Goal: Feedback & Contribution: Submit feedback/report problem

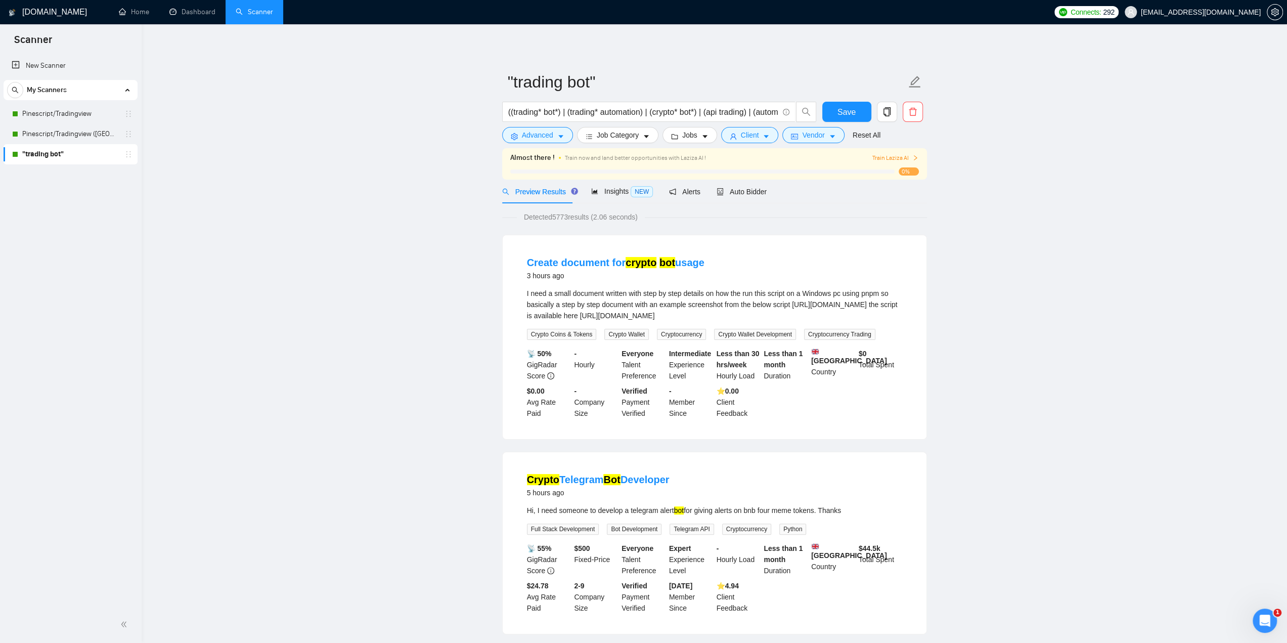
click at [874, 162] on span "Train Laziza AI" at bounding box center [895, 158] width 47 height 10
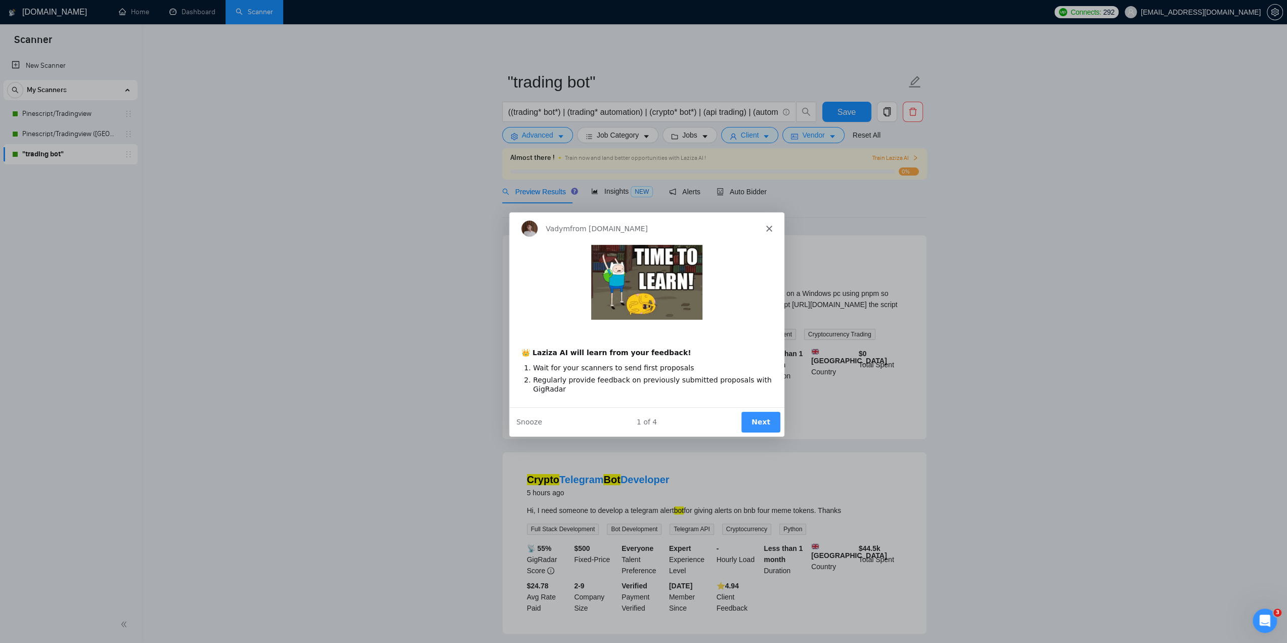
click at [761, 422] on button "Next" at bounding box center [759, 421] width 39 height 21
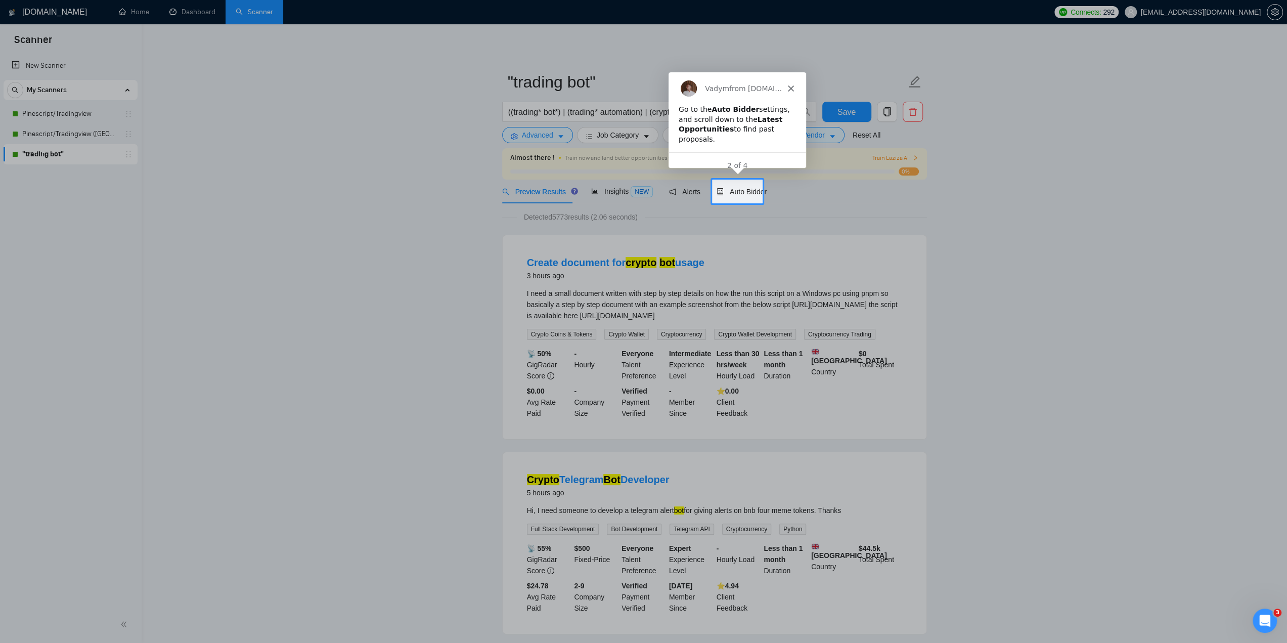
click at [794, 78] on div "Vadym from [DOMAIN_NAME]" at bounding box center [737, 87] width 138 height 32
click at [794, 82] on div "Vadym from [DOMAIN_NAME]" at bounding box center [737, 87] width 138 height 32
click at [790, 84] on icon "Close" at bounding box center [790, 87] width 6 height 6
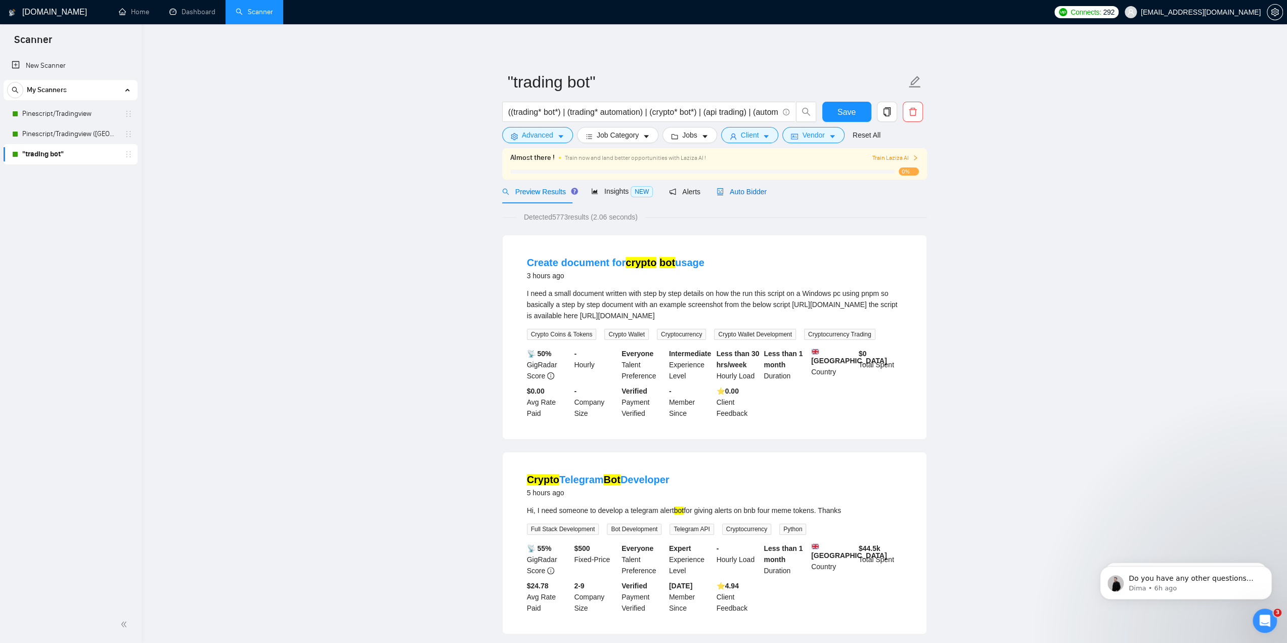
click at [734, 195] on span "Auto Bidder" at bounding box center [742, 192] width 50 height 8
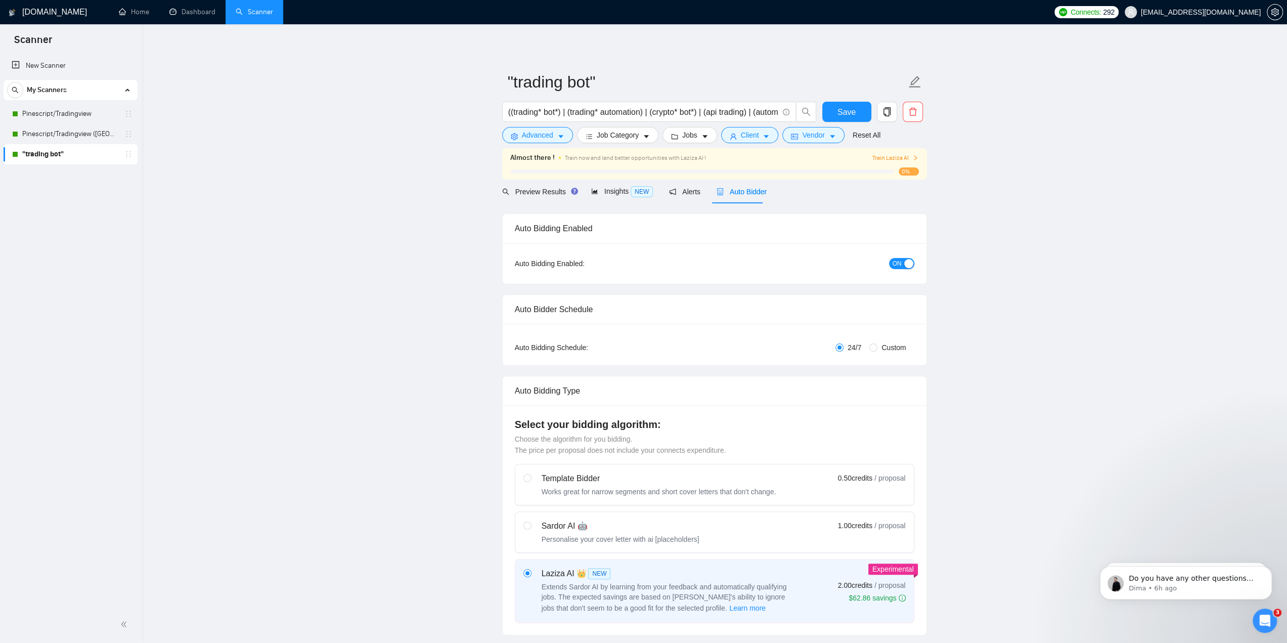
checkbox input "true"
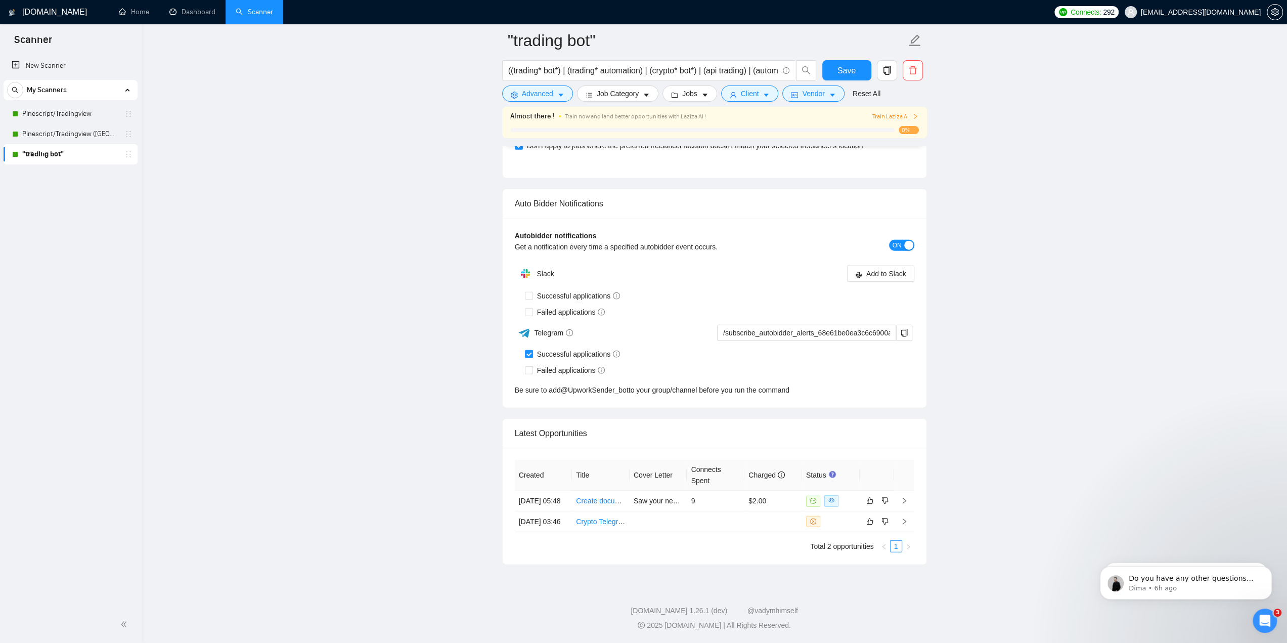
scroll to position [2447, 0]
click at [614, 518] on link "Crypto Telegram Bot Developer" at bounding box center [625, 521] width 99 height 8
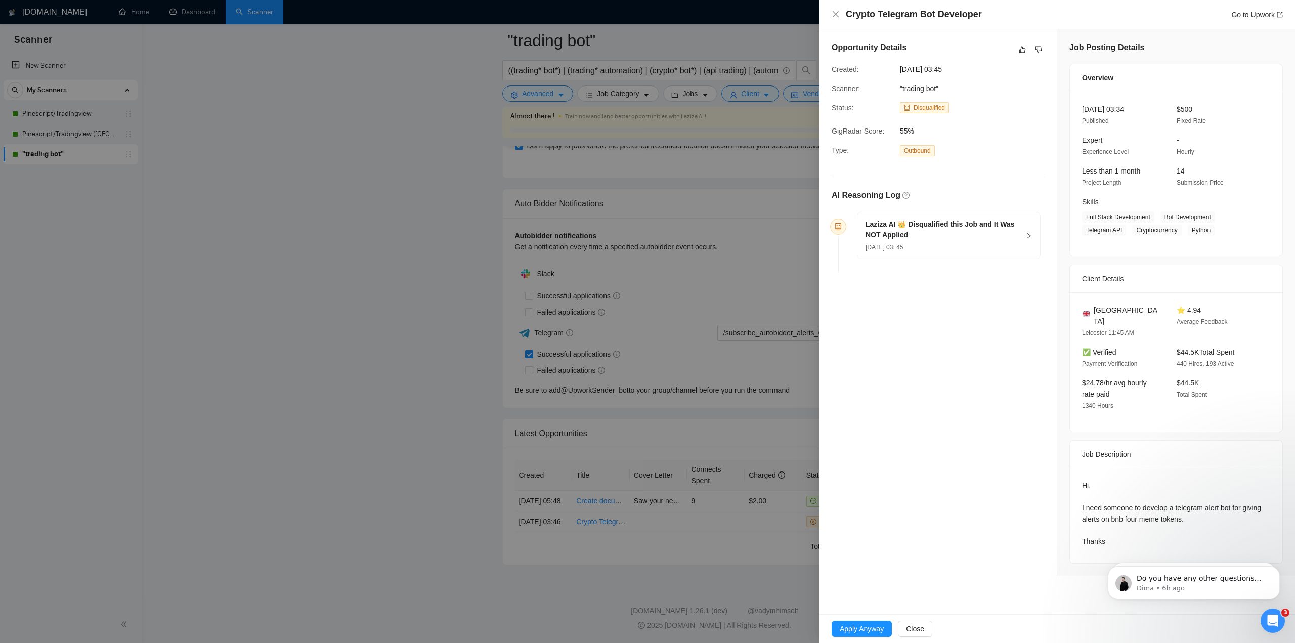
click at [650, 298] on div at bounding box center [647, 321] width 1295 height 643
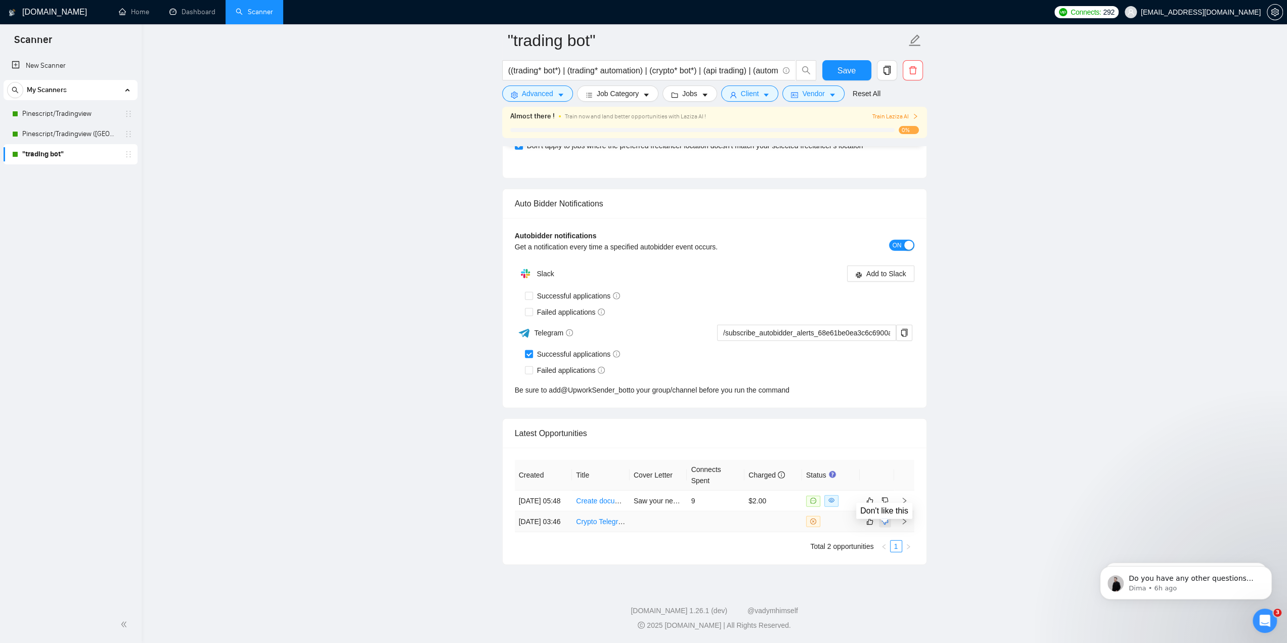
click at [889, 519] on button "button" at bounding box center [885, 521] width 12 height 12
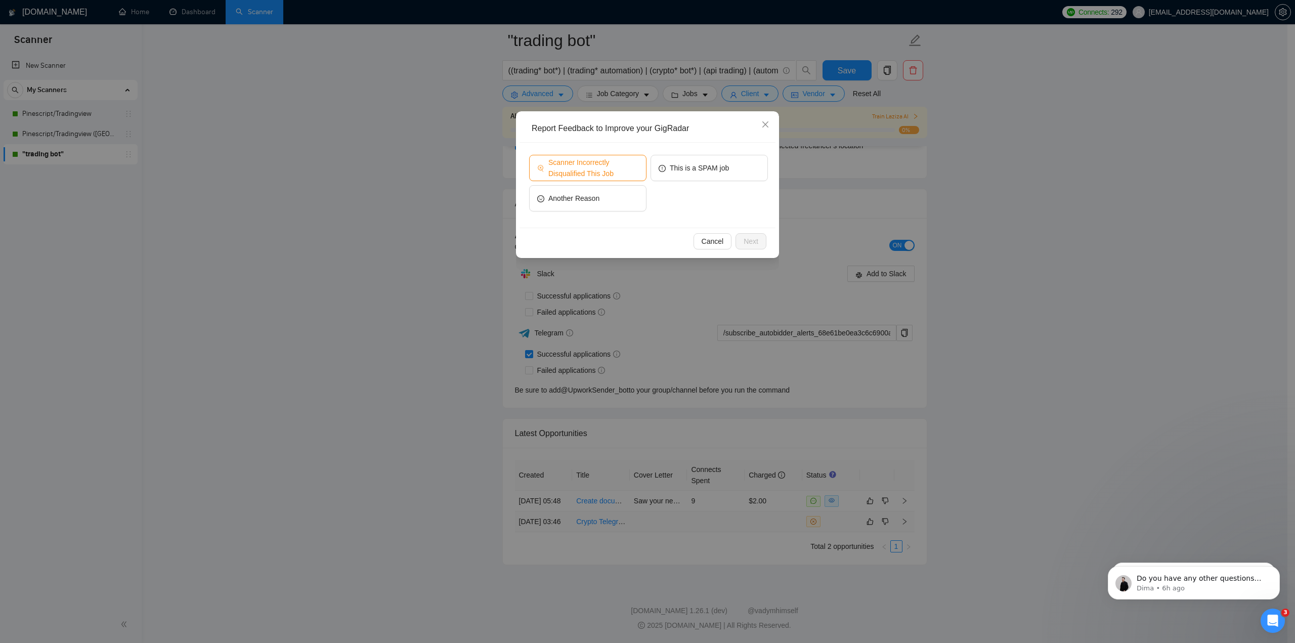
click at [593, 167] on span "Scanner Incorrectly Disqualified This Job" at bounding box center [593, 168] width 90 height 22
click at [751, 245] on span "Next" at bounding box center [750, 241] width 15 height 11
click at [706, 249] on span "Cancel" at bounding box center [705, 245] width 22 height 11
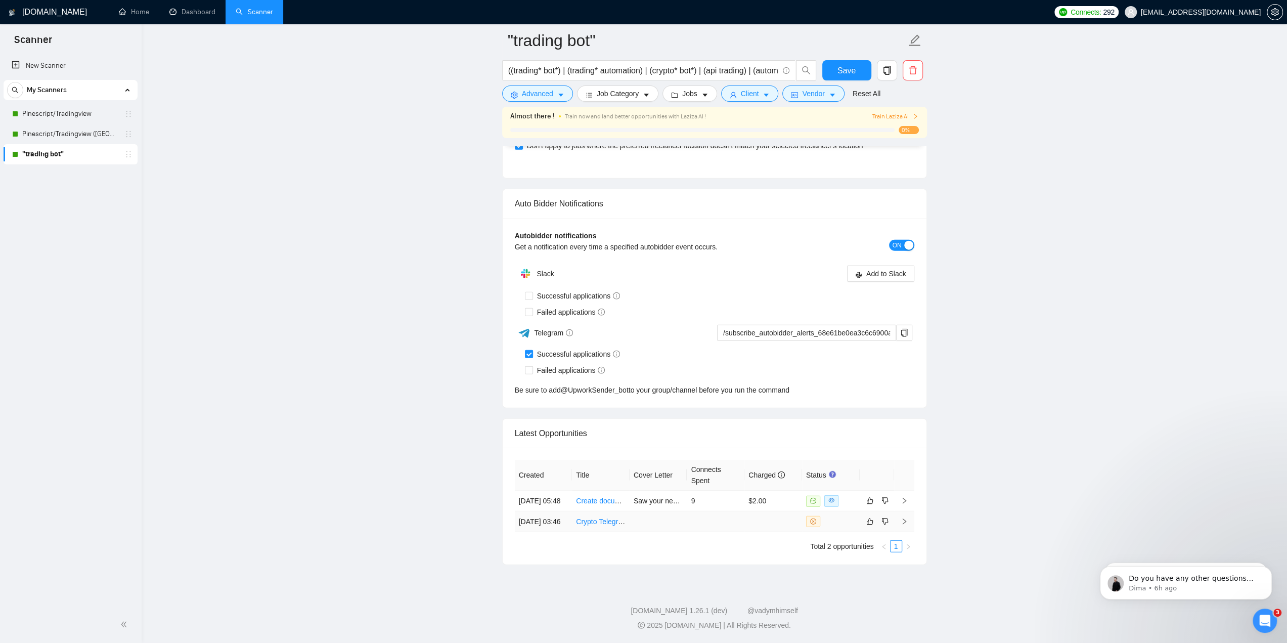
click at [599, 517] on link "Crypto Telegram Bot Developer" at bounding box center [625, 521] width 99 height 8
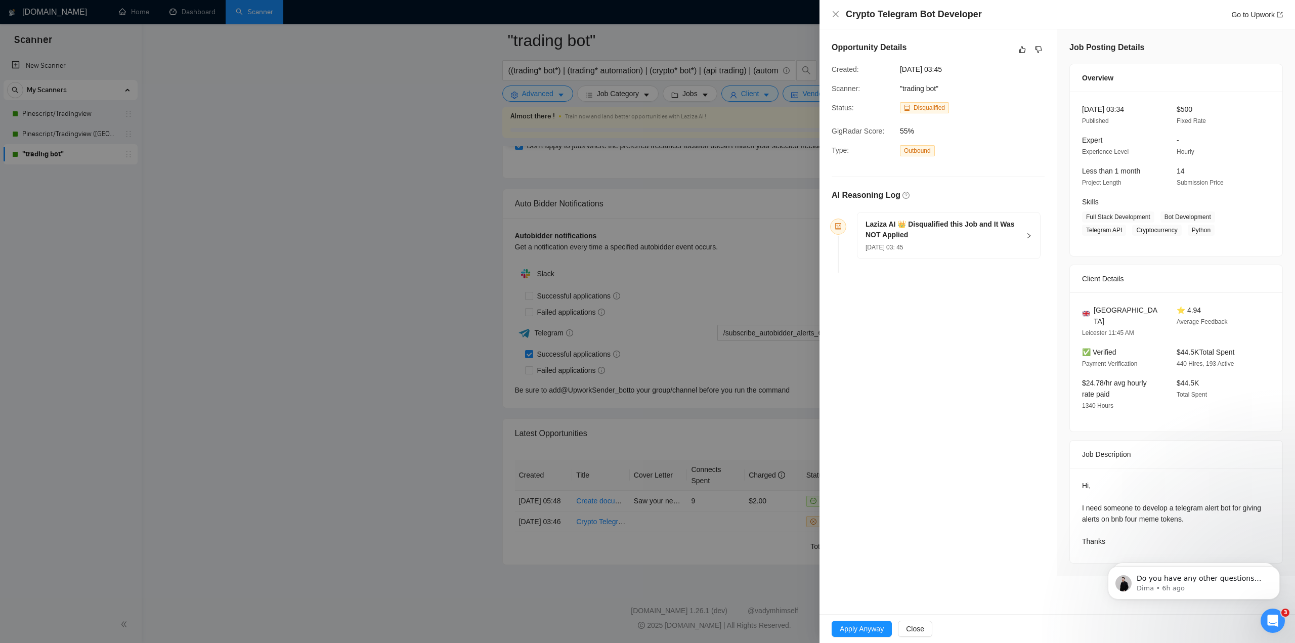
click at [969, 225] on h5 "Laziza AI 👑 Disqualified this Job and It Was NOT Applied" at bounding box center [942, 229] width 154 height 21
click at [955, 323] on icon "question-circle" at bounding box center [958, 323] width 7 height 7
click at [884, 289] on div "Laziza AI Determined that This Job Isn’t Relevant Based on Your Freelancer Prof…" at bounding box center [948, 289] width 166 height 19
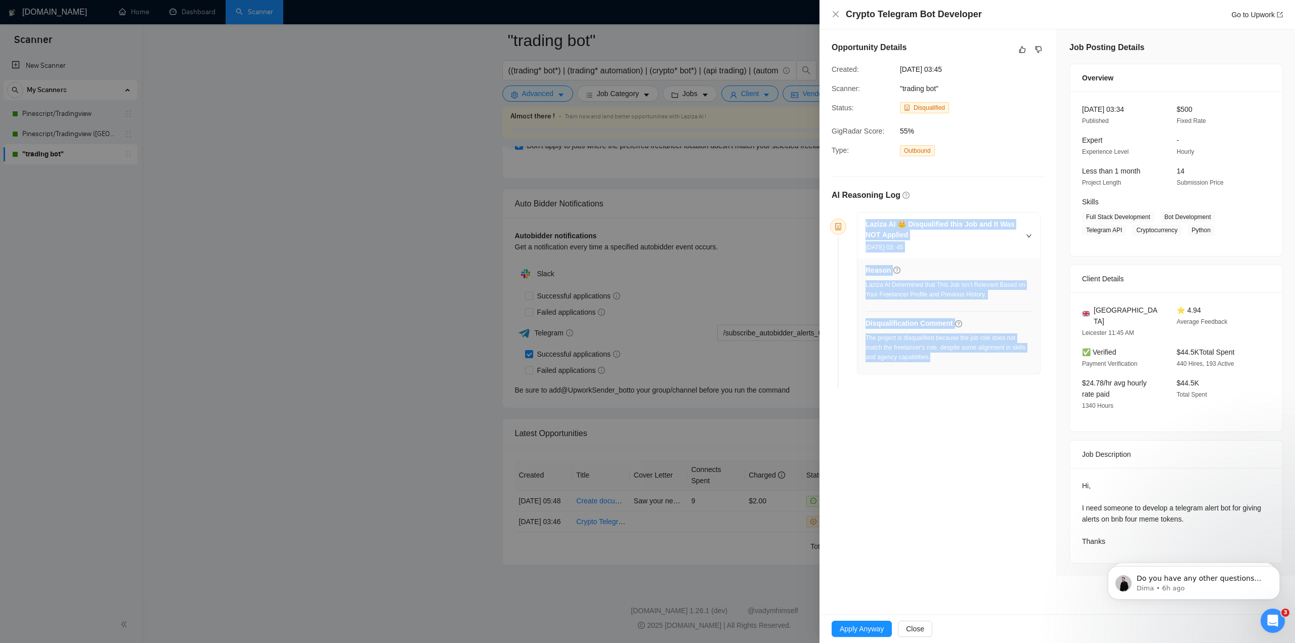
drag, startPoint x: 863, startPoint y: 222, endPoint x: 979, endPoint y: 357, distance: 177.6
click at [979, 357] on div "Laziza AI 👑 Disqualified this Job and It Was NOT Applied [DATE] 03: 45 Reason L…" at bounding box center [948, 292] width 183 height 161
copy div "Laziza AI 👑 Disqualified this Job and It Was NOT Applied [DATE] 03: 45 Reason L…"
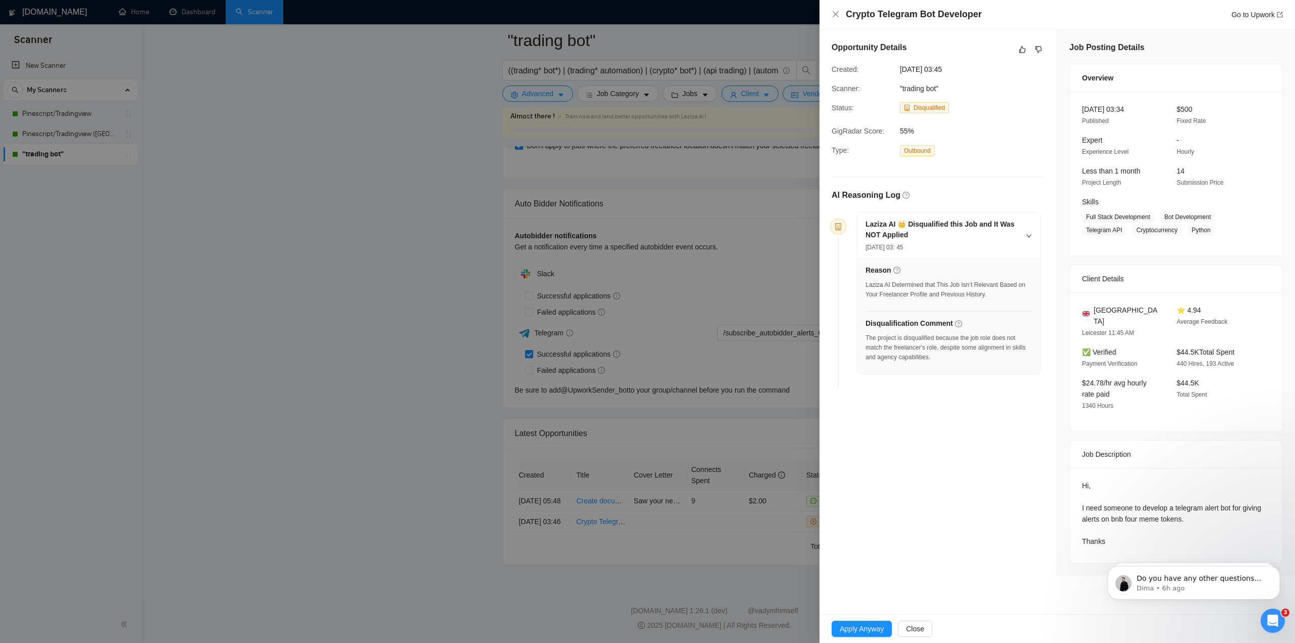
click at [752, 238] on div at bounding box center [647, 321] width 1295 height 643
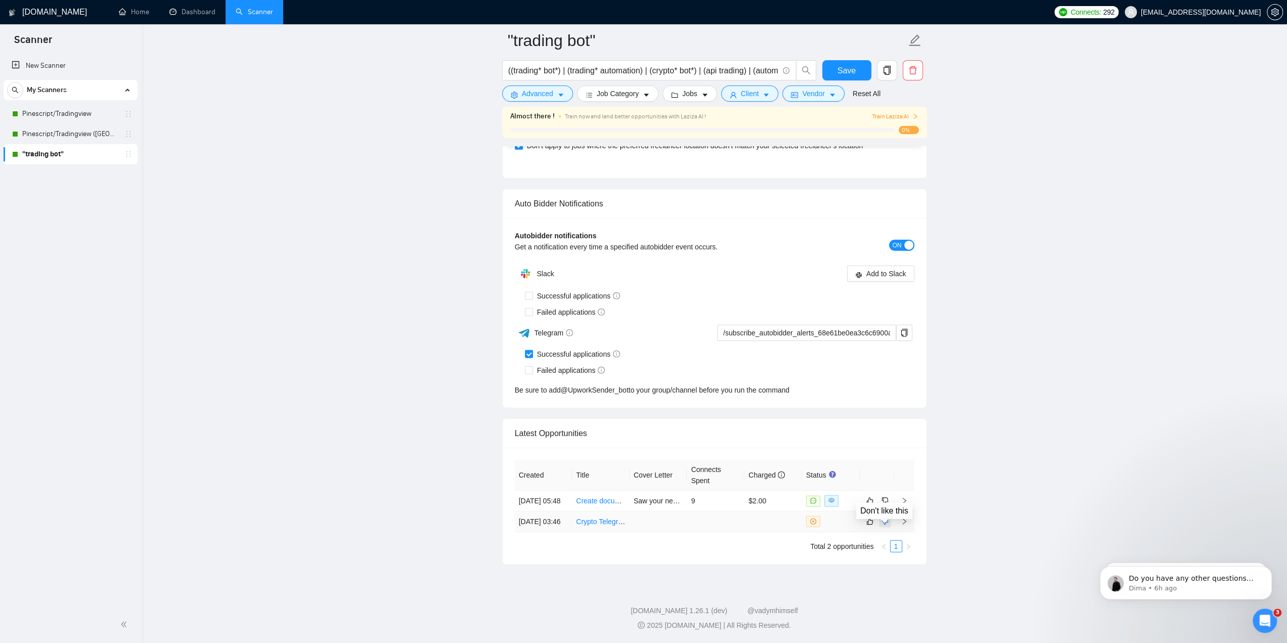
click at [886, 517] on icon "dislike" at bounding box center [884, 521] width 7 height 8
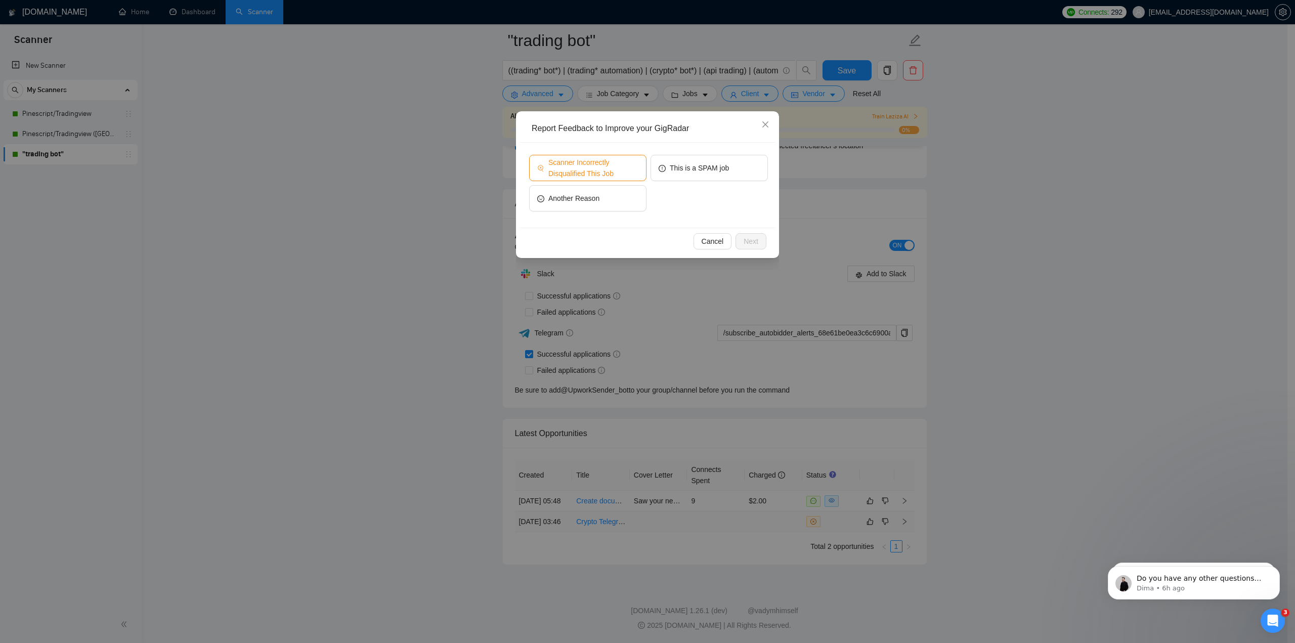
click at [592, 161] on span "Scanner Incorrectly Disqualified This Job" at bounding box center [593, 168] width 90 height 22
click at [755, 241] on span "Next" at bounding box center [750, 241] width 15 height 11
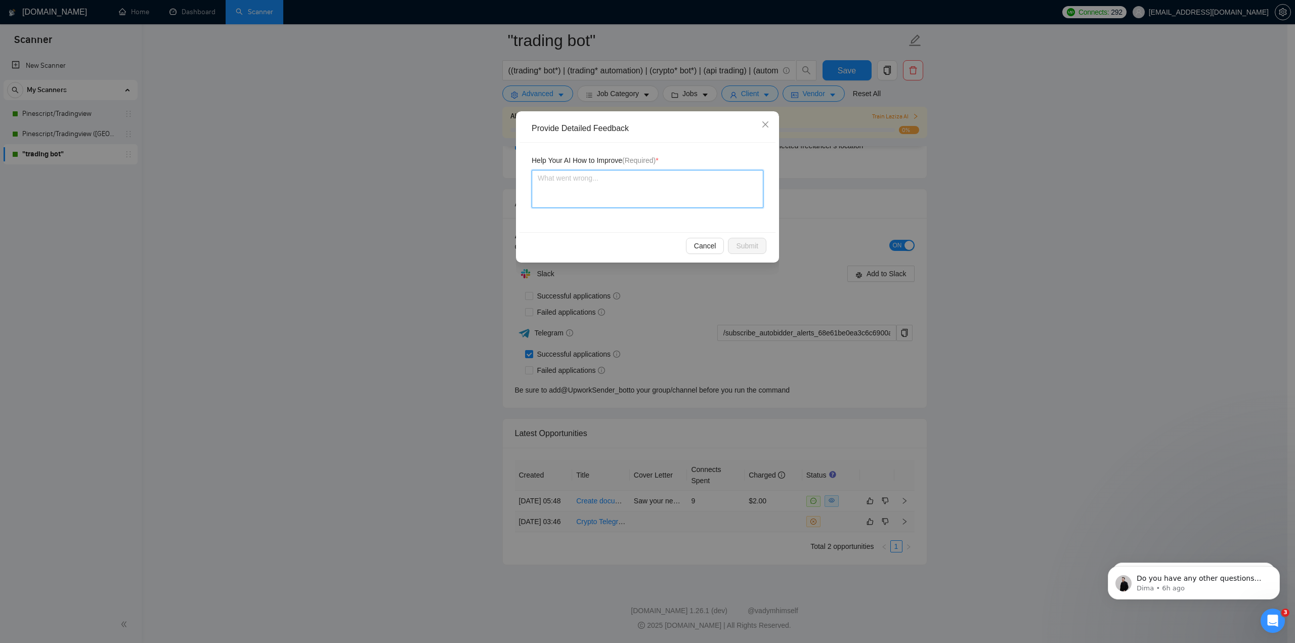
click at [627, 186] on textarea at bounding box center [647, 189] width 232 height 38
paste textarea "This job was incorrectly disqualified. It’s clearly relevant to my expertise — …"
type textarea "This job was incorrectly disqualified. It’s clearly relevant to my expertise — …"
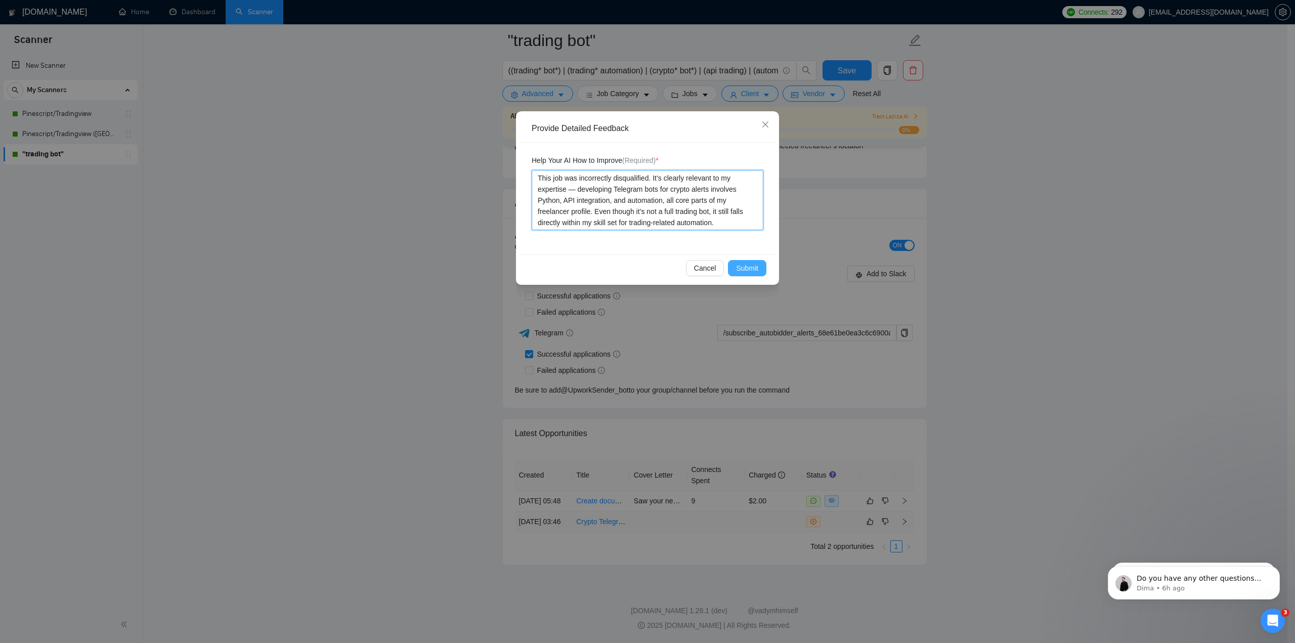
type textarea "This job was incorrectly disqualified. It’s clearly relevant to my expertise — …"
click at [748, 268] on span "Submit" at bounding box center [747, 267] width 22 height 11
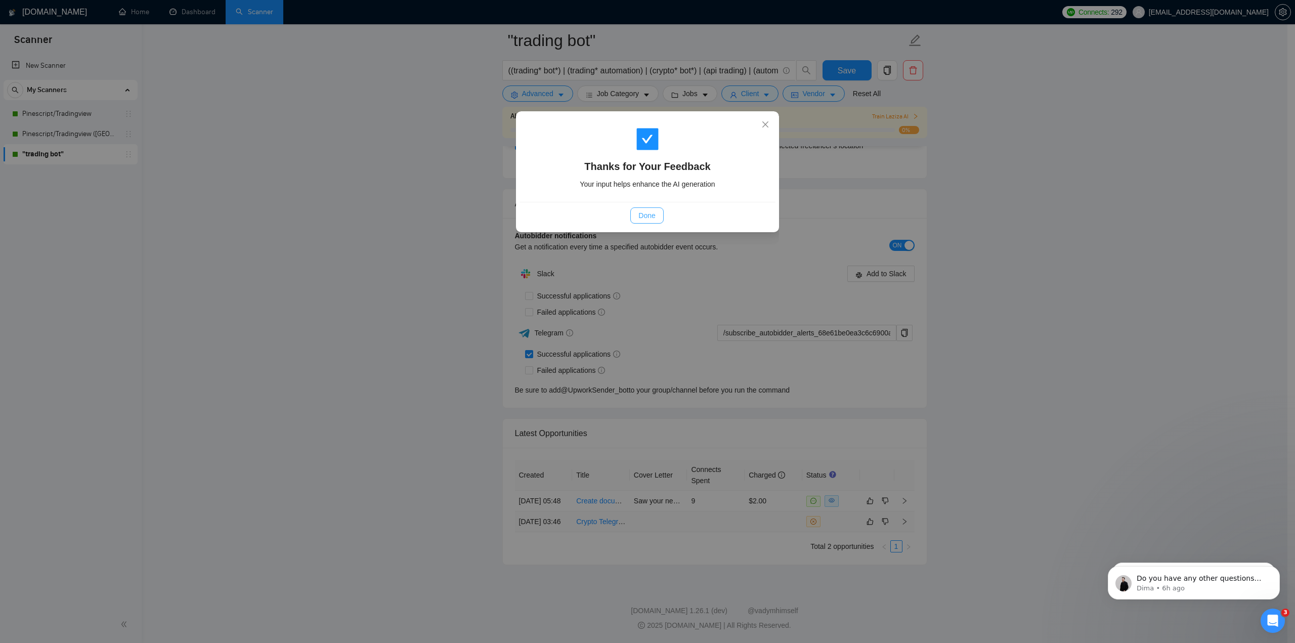
click at [652, 213] on span "Done" at bounding box center [646, 215] width 17 height 11
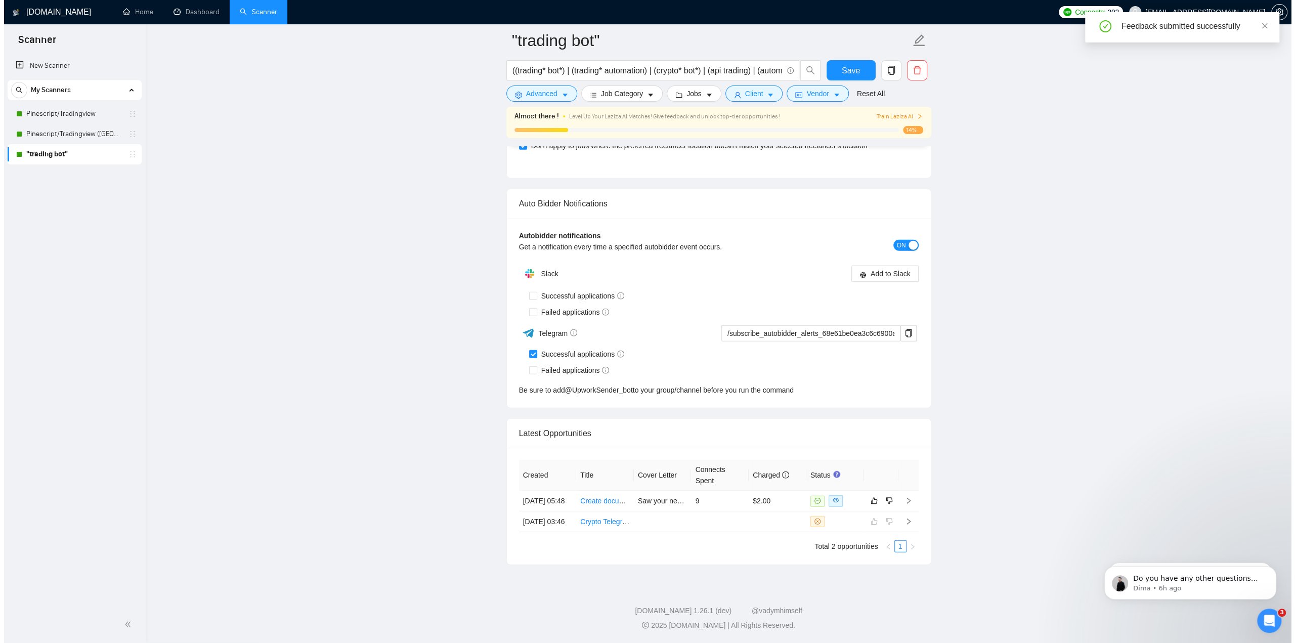
scroll to position [2447, 0]
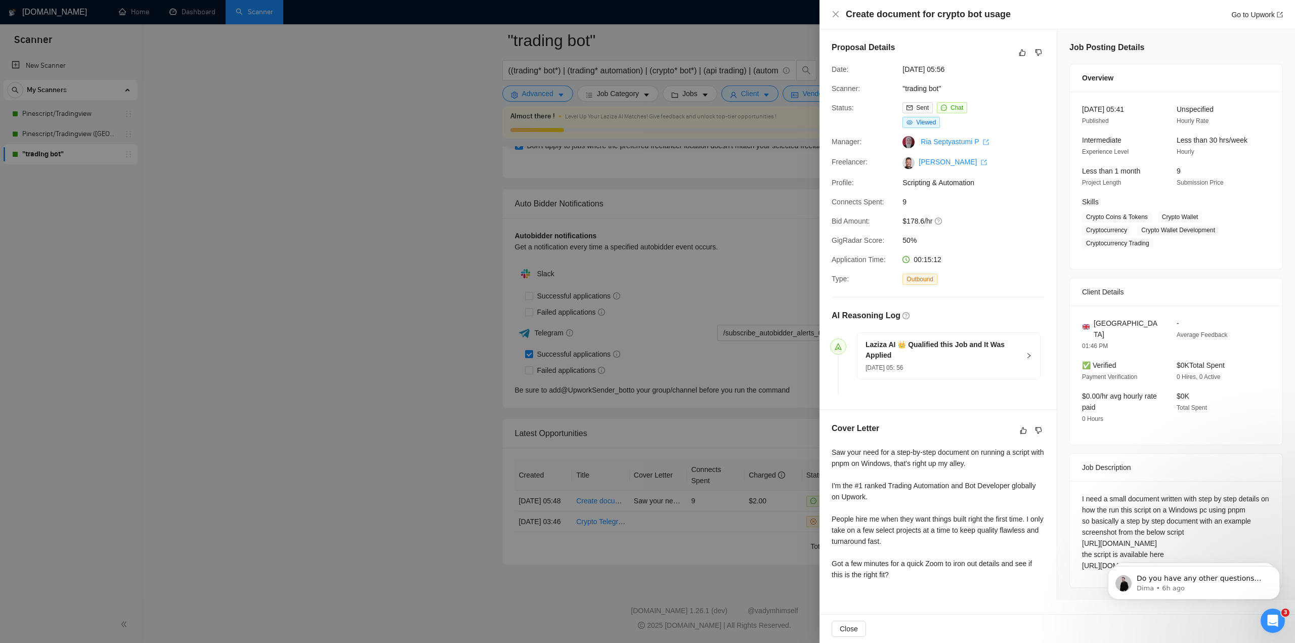
click at [932, 345] on h5 "Laziza AI 👑 Qualified this Job and It Was Applied" at bounding box center [942, 349] width 154 height 21
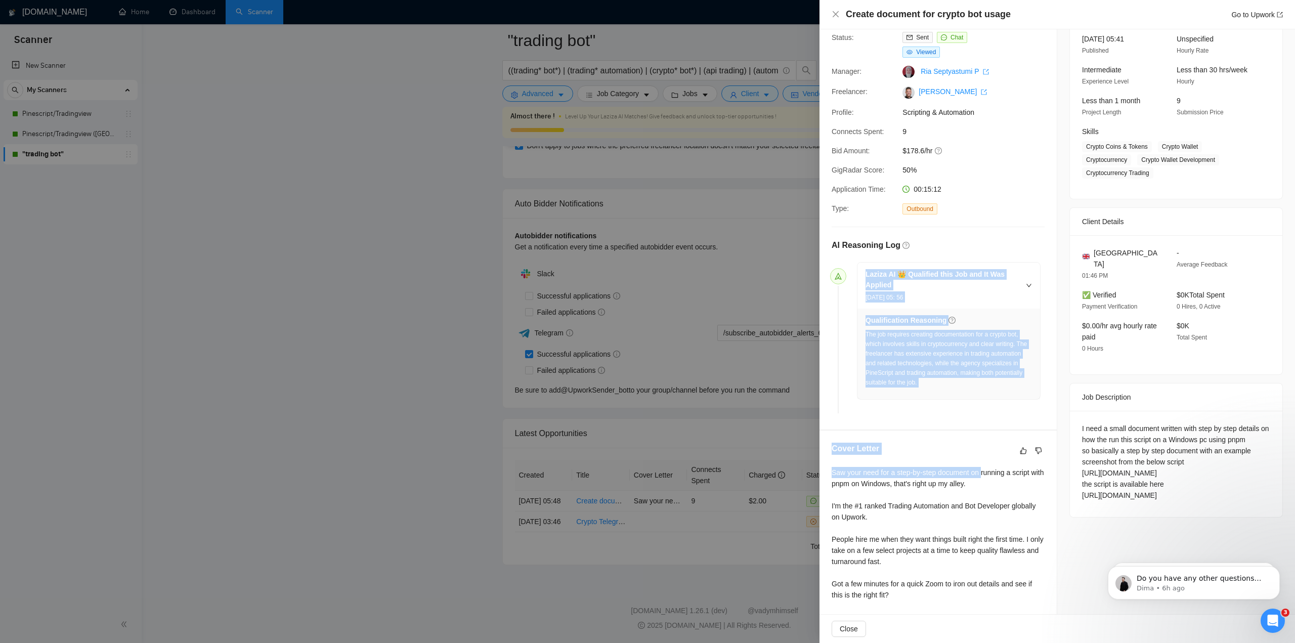
scroll to position [71, 0]
drag, startPoint x: 859, startPoint y: 341, endPoint x: 973, endPoint y: 406, distance: 131.1
click at [973, 406] on li "Laziza AI 👑 Qualified this Job and It Was Applied [DATE] 05: 56 Qualification R…" at bounding box center [937, 338] width 205 height 148
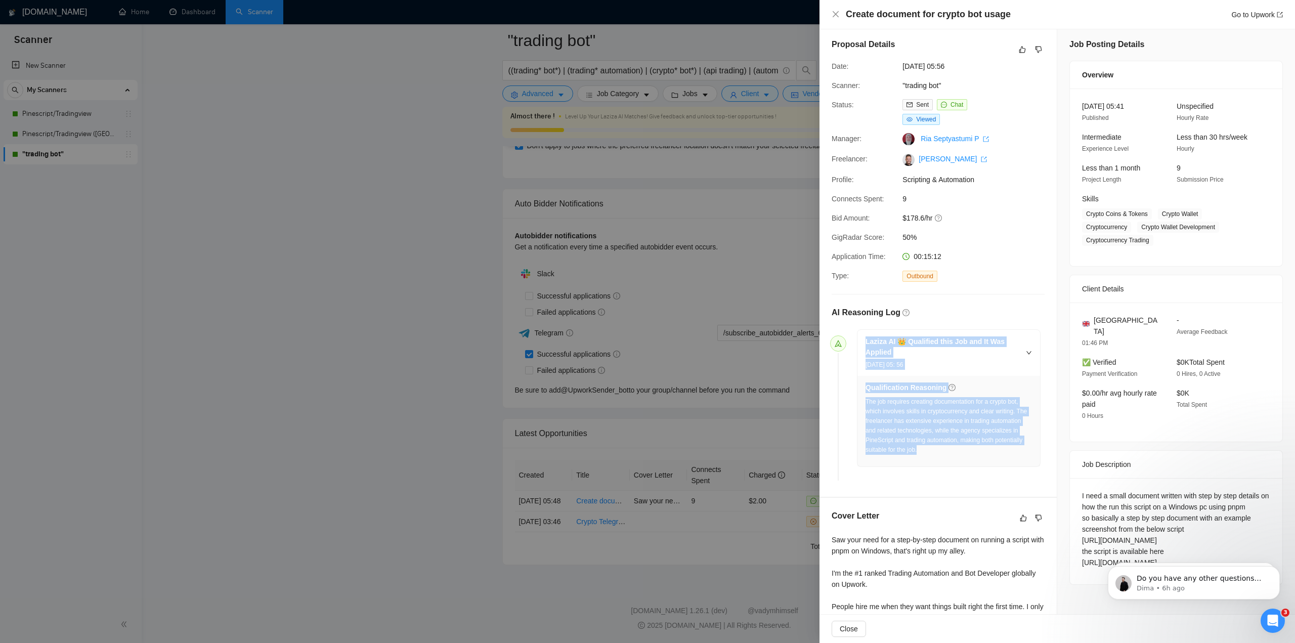
scroll to position [0, 0]
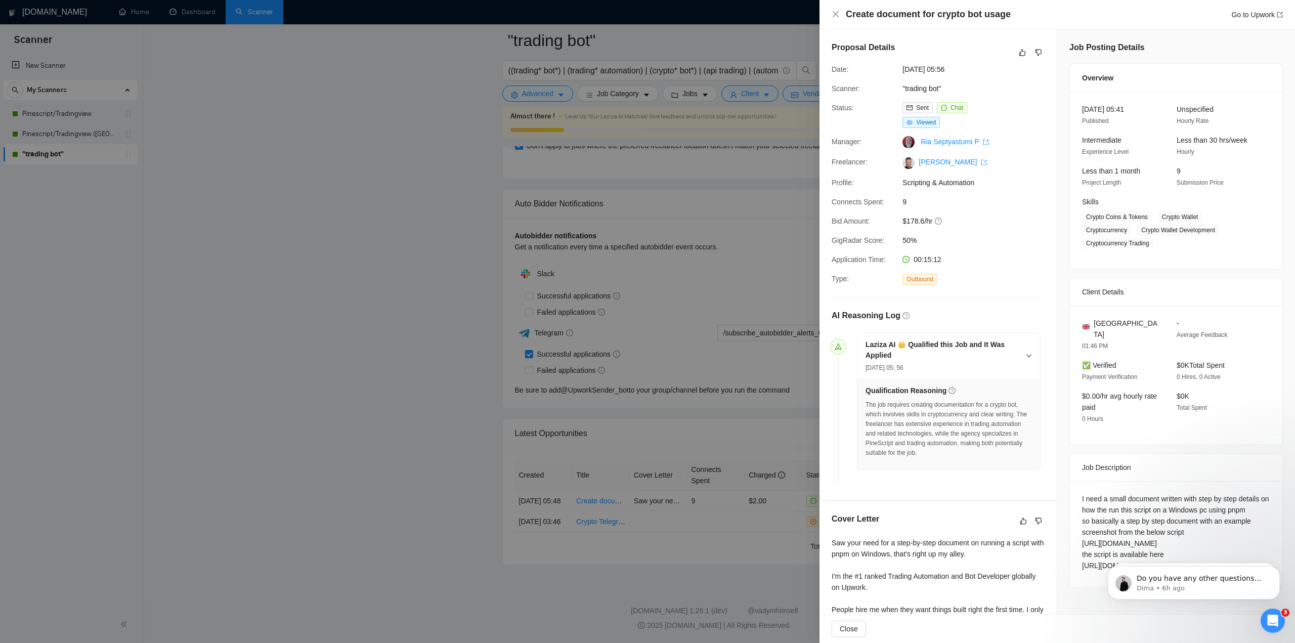
click at [730, 364] on div at bounding box center [647, 321] width 1295 height 643
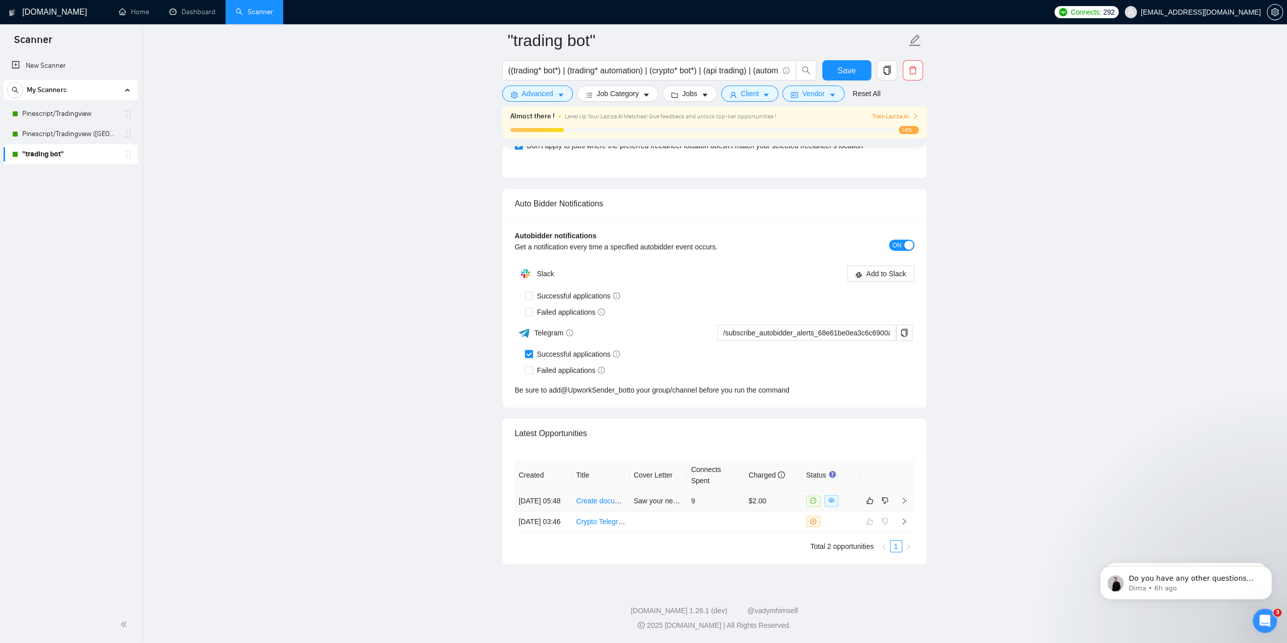
click at [608, 497] on link "Create document for crypto bot usage" at bounding box center [635, 501] width 119 height 8
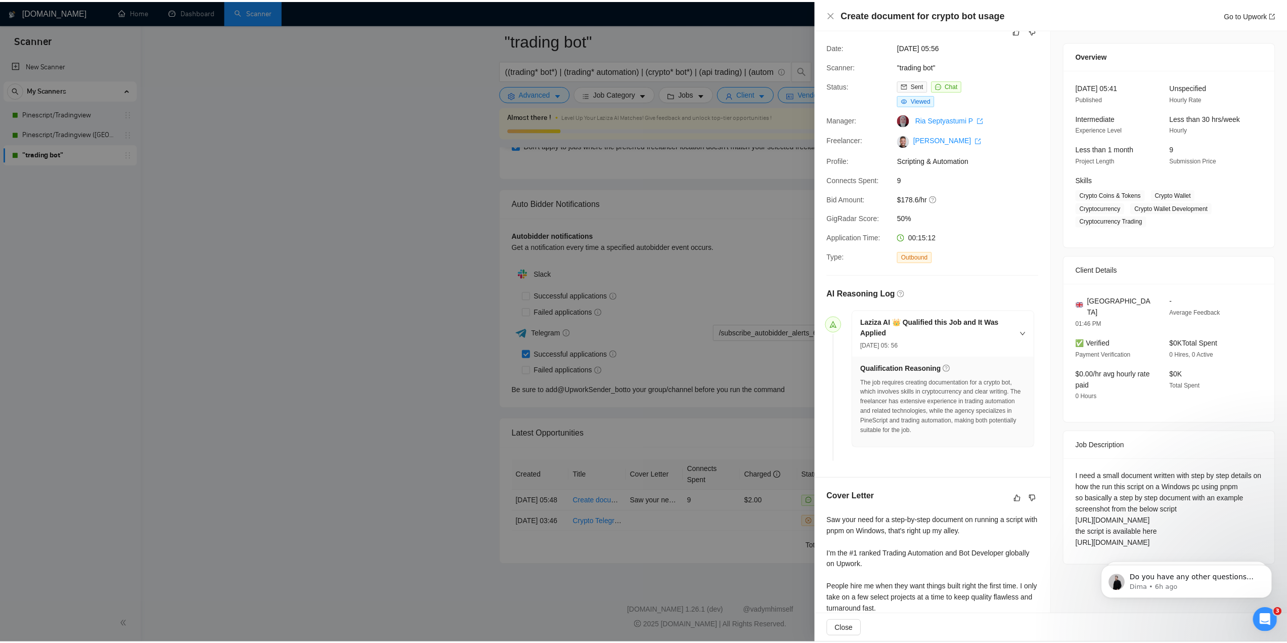
scroll to position [71, 0]
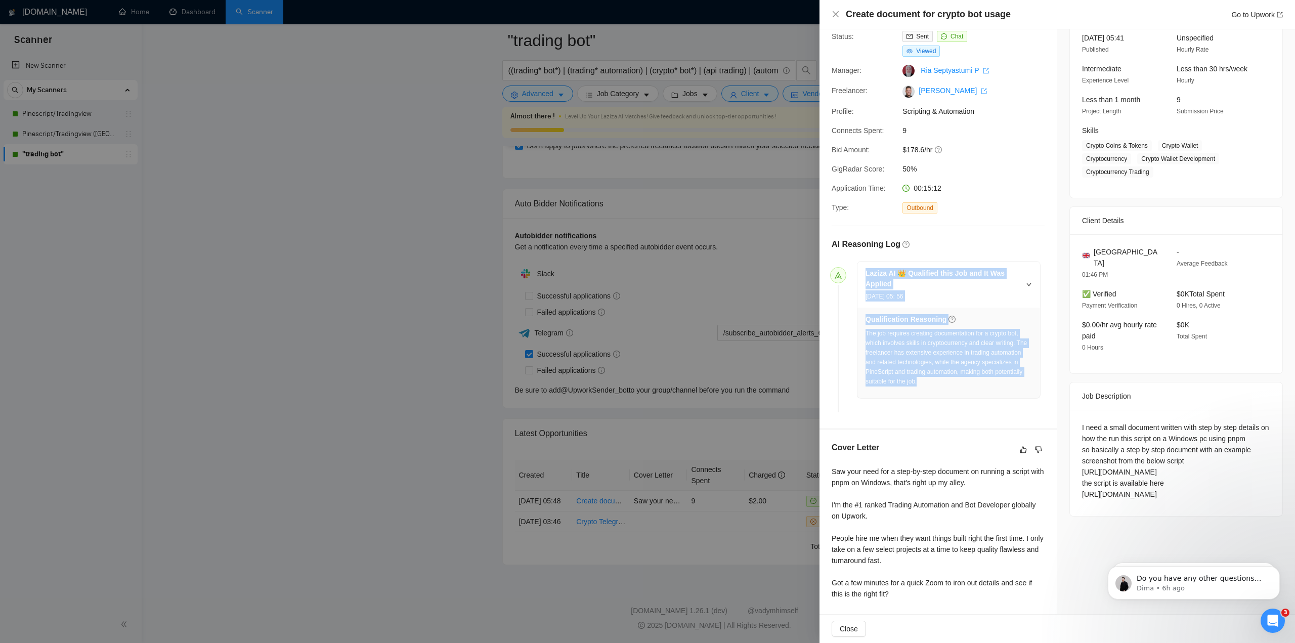
drag, startPoint x: 864, startPoint y: 272, endPoint x: 988, endPoint y: 379, distance: 163.8
click at [988, 379] on div "Laziza AI 👑 Qualified this Job and It Was Applied [DATE] 05: 56 Qualification R…" at bounding box center [948, 329] width 183 height 137
copy div "Laziza AI 👑 Qualified this Job and It Was Applied [DATE] 05: 56 Qualification R…"
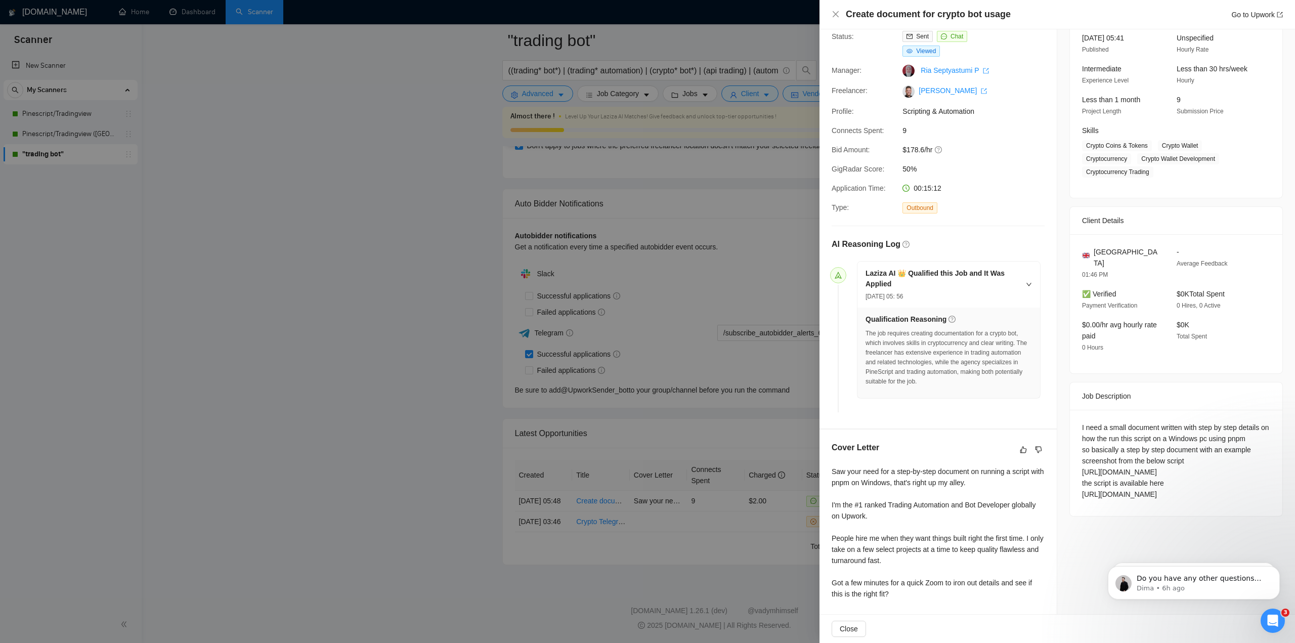
click at [769, 430] on div at bounding box center [647, 321] width 1295 height 643
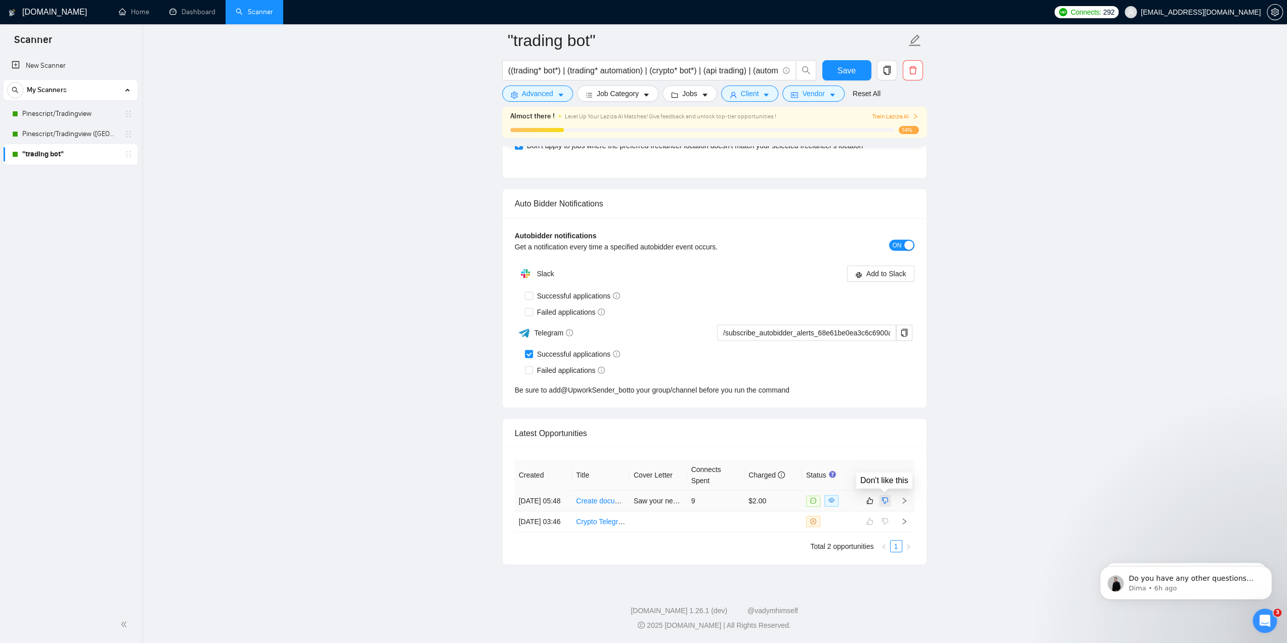
click at [887, 497] on icon "dislike" at bounding box center [884, 501] width 7 height 8
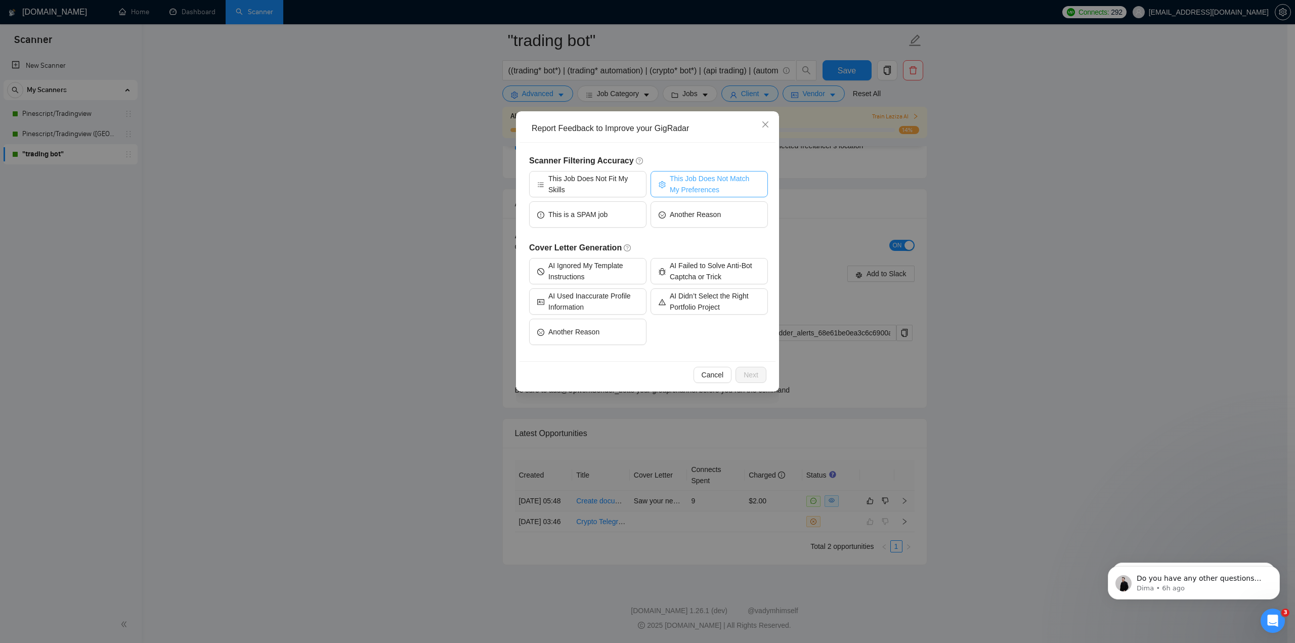
click at [708, 185] on span "This Job Does Not Match My Preferences" at bounding box center [715, 184] width 90 height 22
click at [755, 377] on span "Next" at bounding box center [750, 374] width 15 height 11
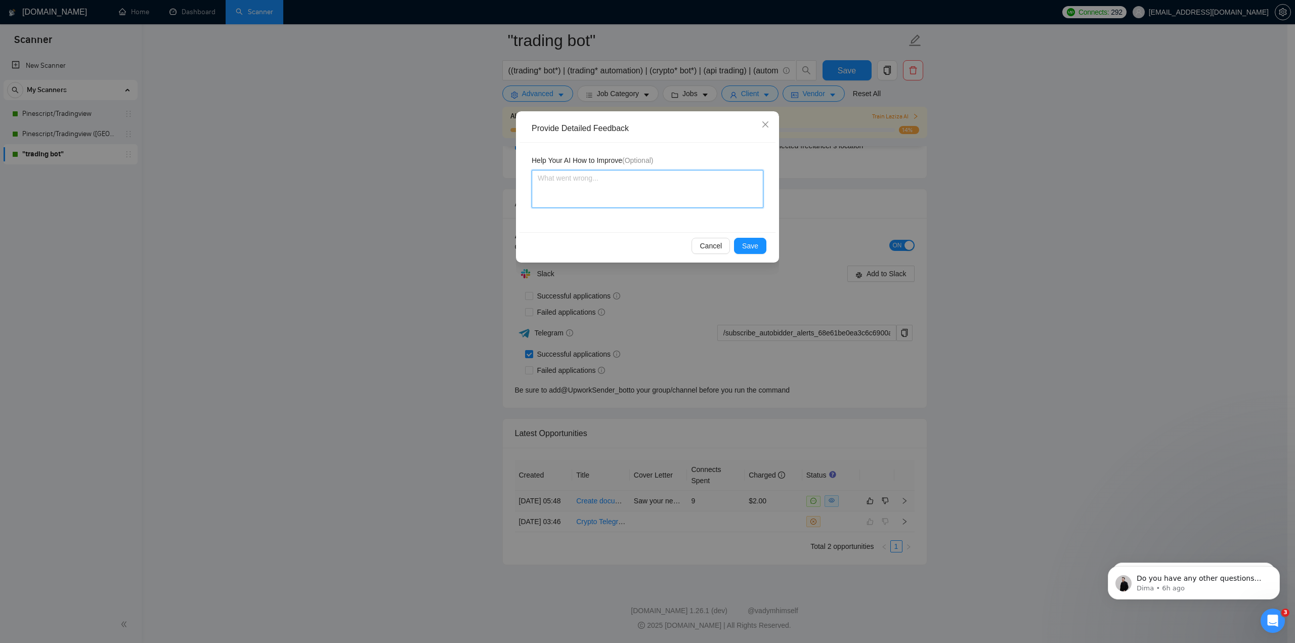
click at [655, 191] on textarea at bounding box center [647, 189] width 232 height 38
paste textarea "This job should have been disqualified. It’s focused on writing documentation a…"
type textarea "This job should have been disqualified. It’s focused on writing documentation a…"
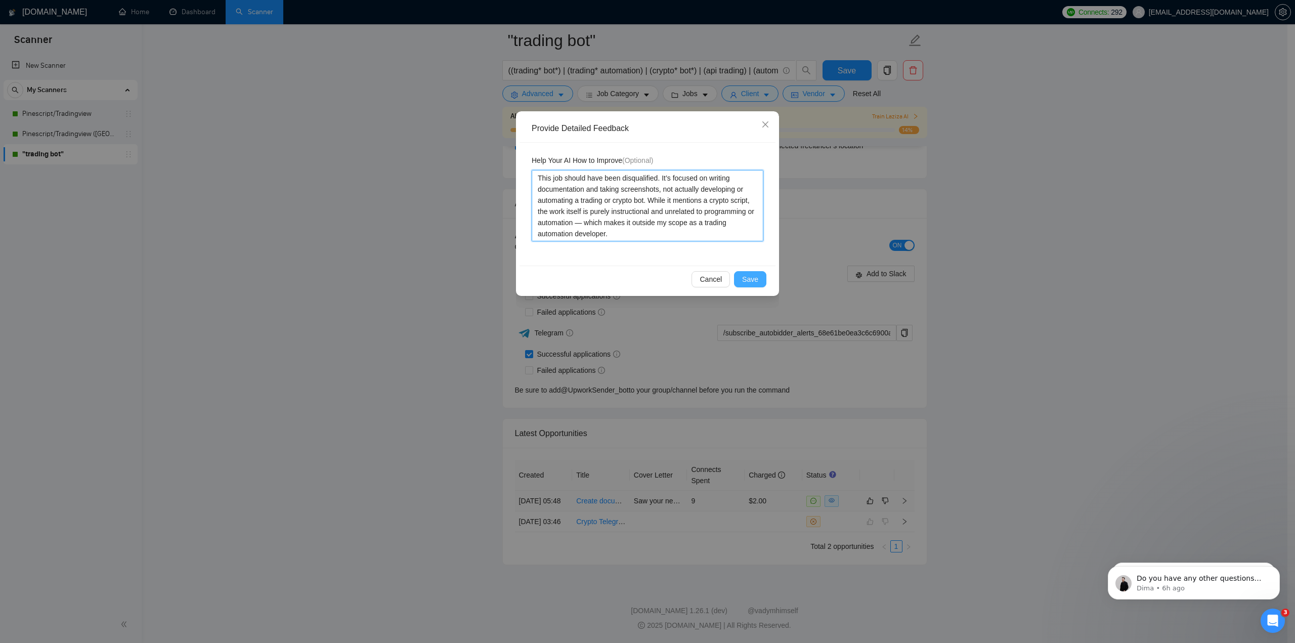
type textarea "This job should have been disqualified. It’s focused on writing documentation a…"
click at [747, 284] on span "Save" at bounding box center [750, 279] width 16 height 11
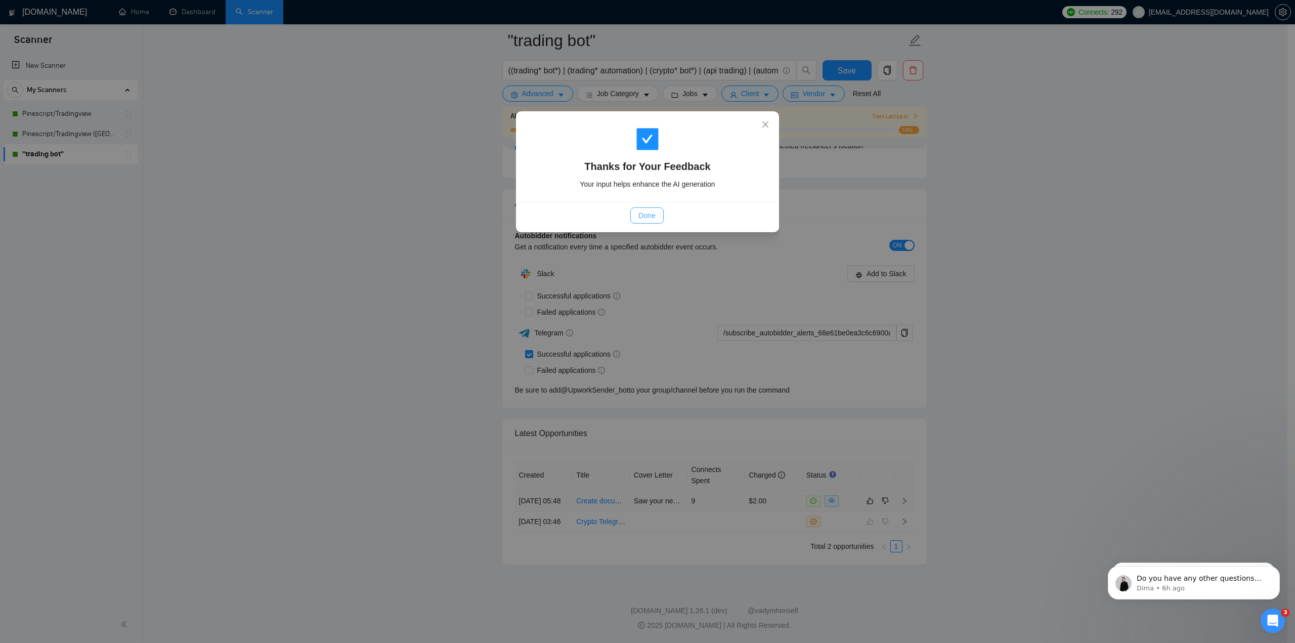
click at [647, 211] on span "Done" at bounding box center [646, 215] width 17 height 11
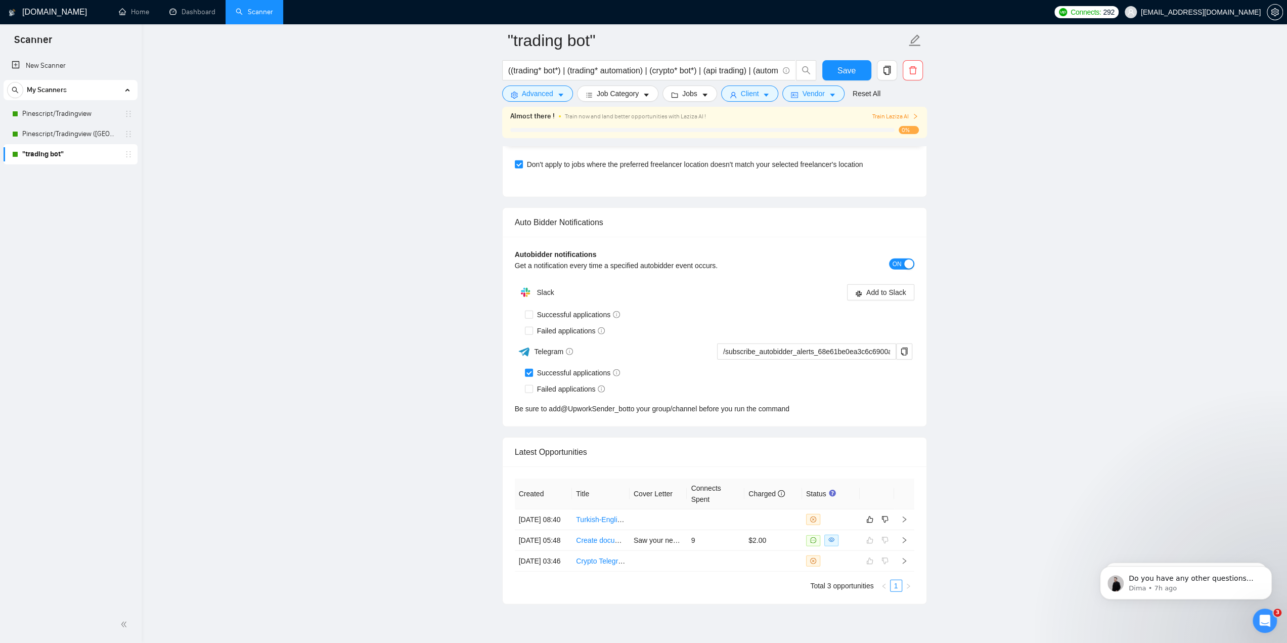
scroll to position [2478, 0]
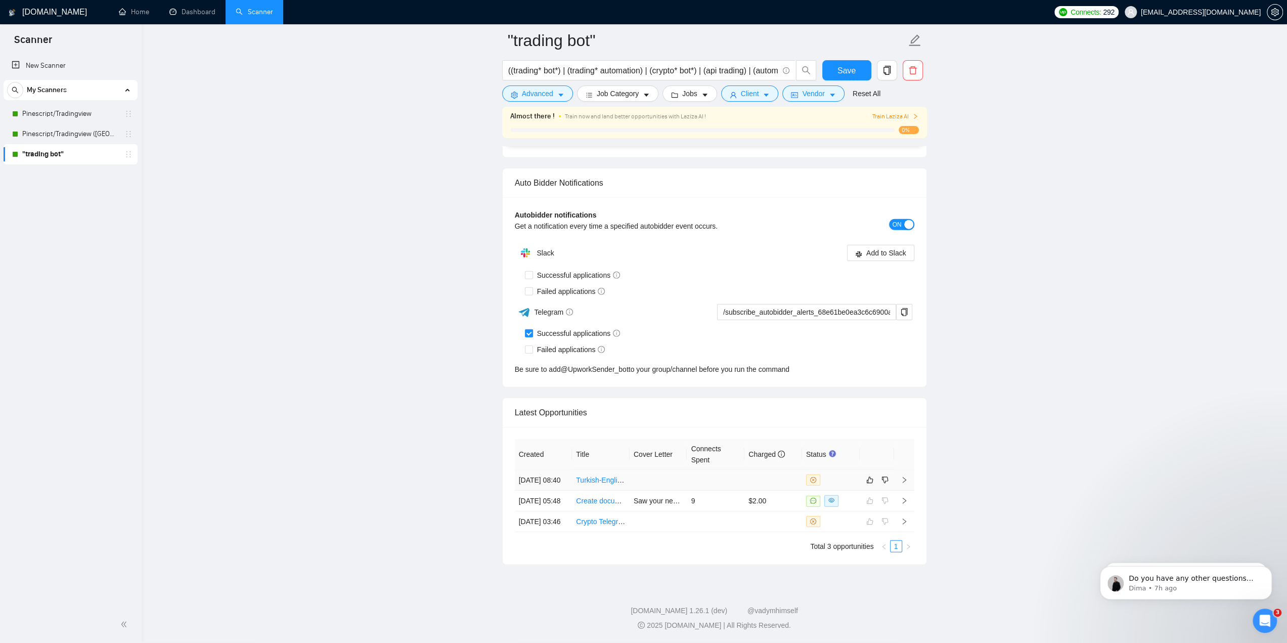
click at [606, 476] on link "Turkish-English Live Translator for Online Meetings" at bounding box center [656, 480] width 160 height 8
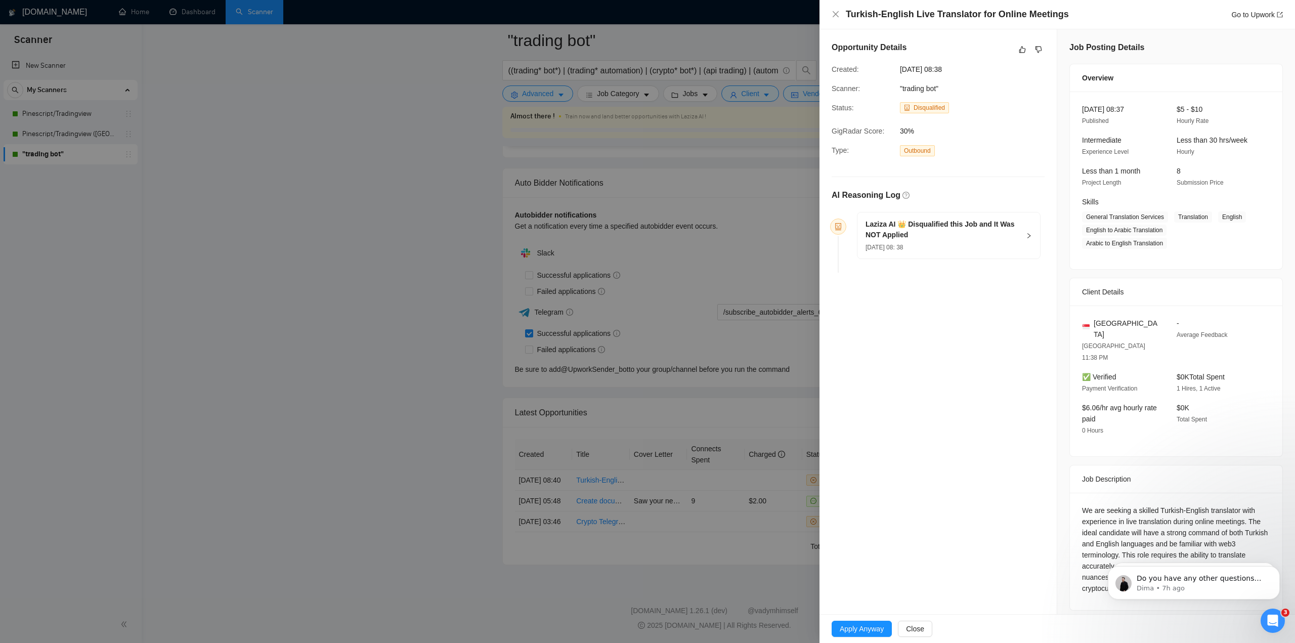
click at [758, 304] on div at bounding box center [647, 321] width 1295 height 643
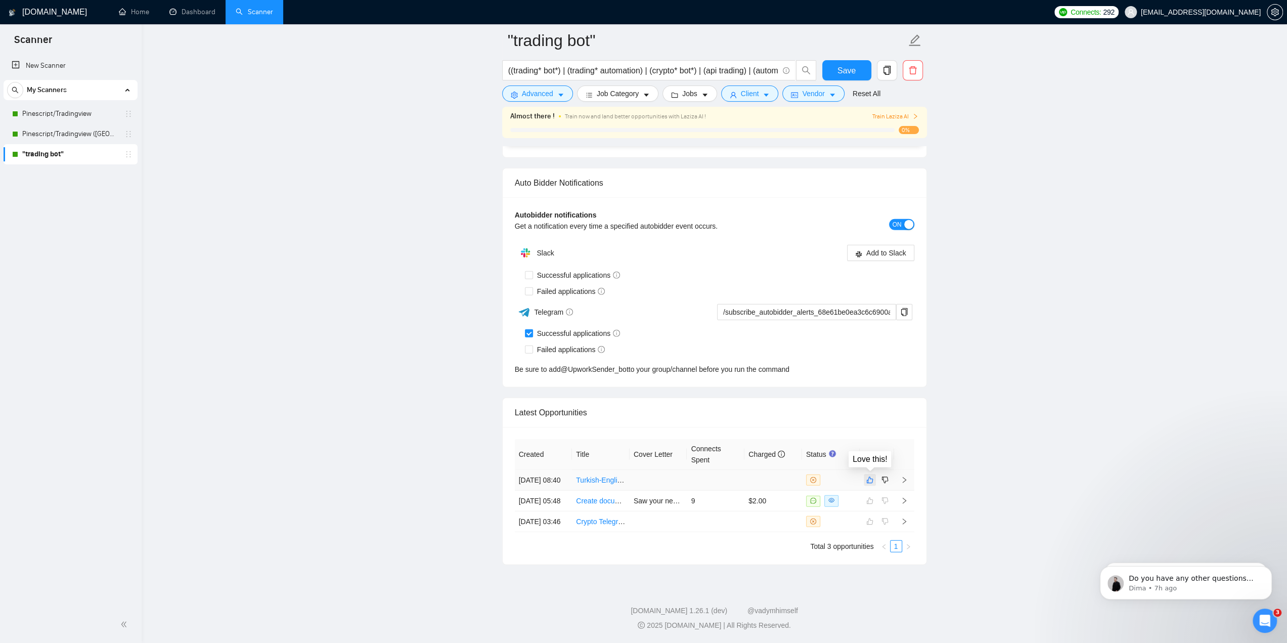
click at [869, 476] on icon "like" at bounding box center [869, 480] width 7 height 8
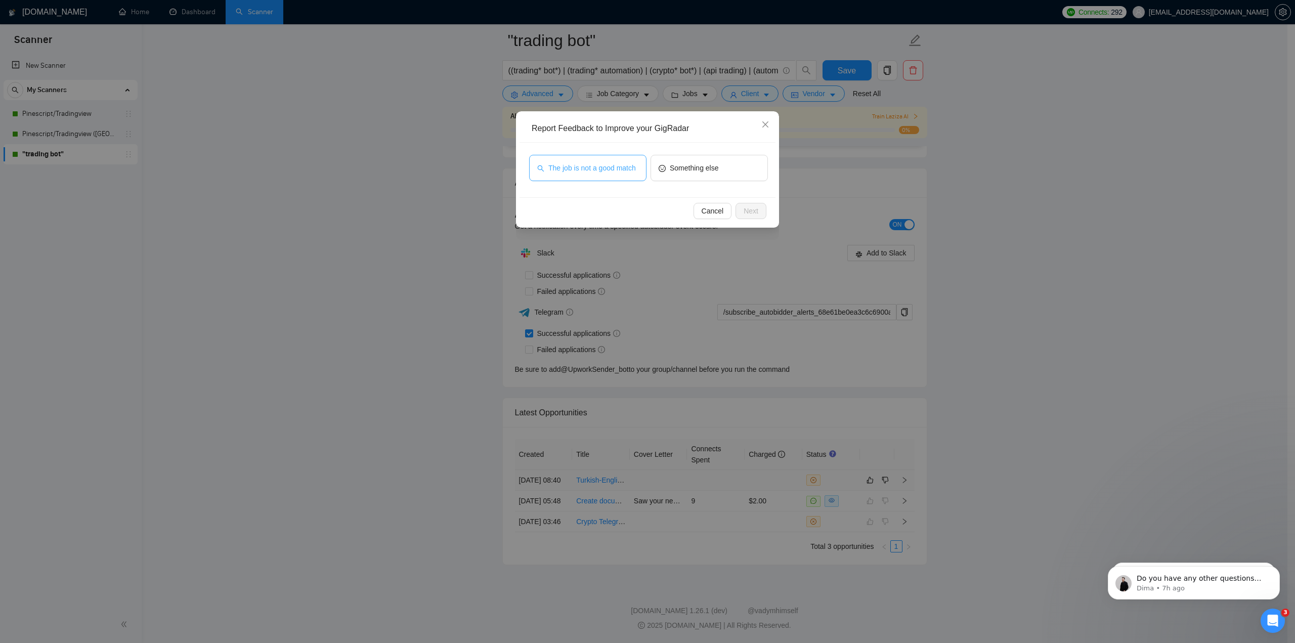
click at [585, 167] on span "The job is not a good match" at bounding box center [591, 167] width 87 height 11
click at [755, 212] on span "Next" at bounding box center [750, 210] width 15 height 11
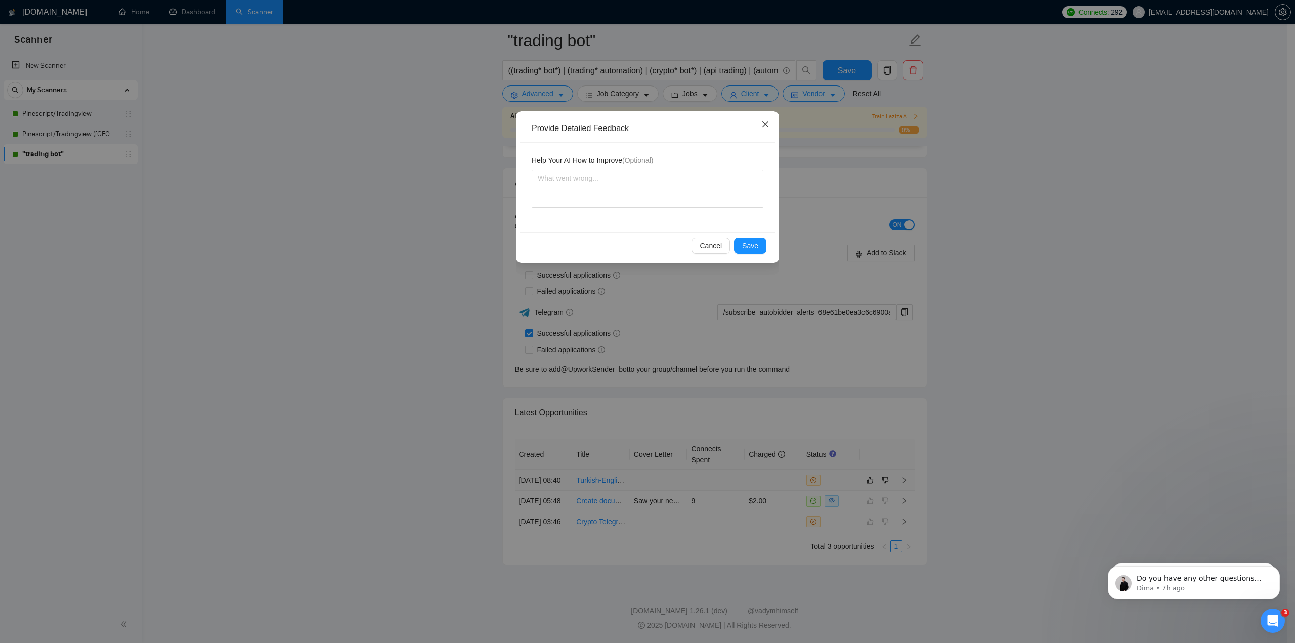
click at [760, 125] on span "Close" at bounding box center [764, 124] width 27 height 27
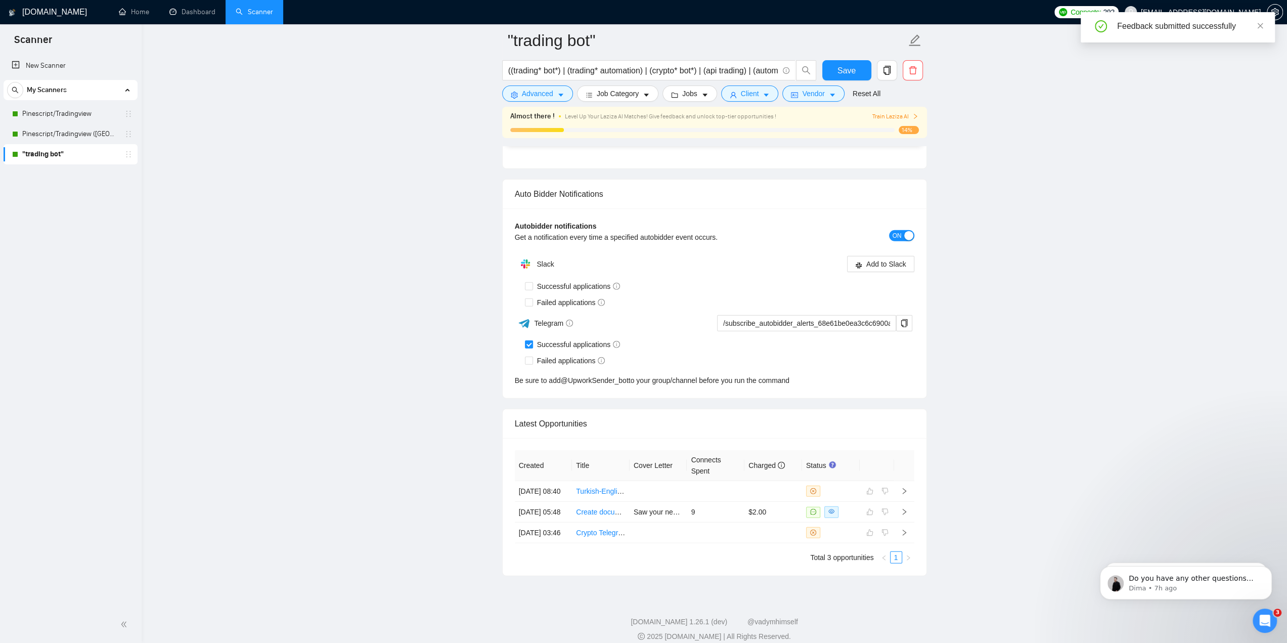
scroll to position [2478, 0]
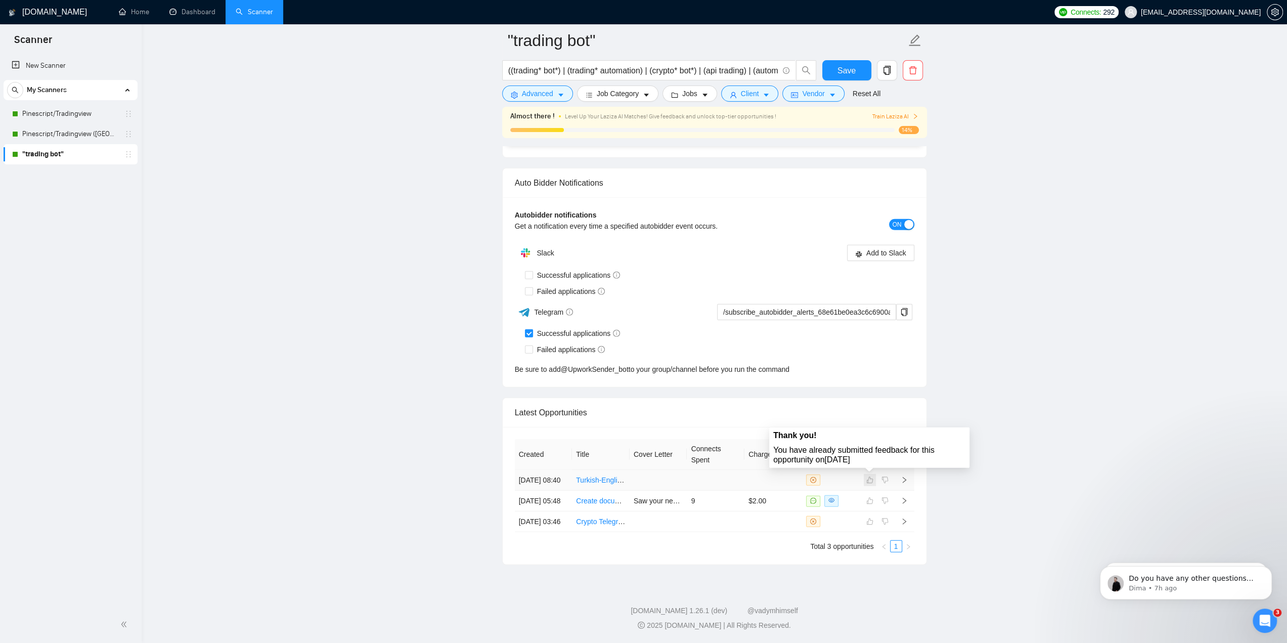
click at [871, 474] on span at bounding box center [870, 480] width 12 height 12
click at [906, 476] on icon "right" at bounding box center [904, 479] width 7 height 7
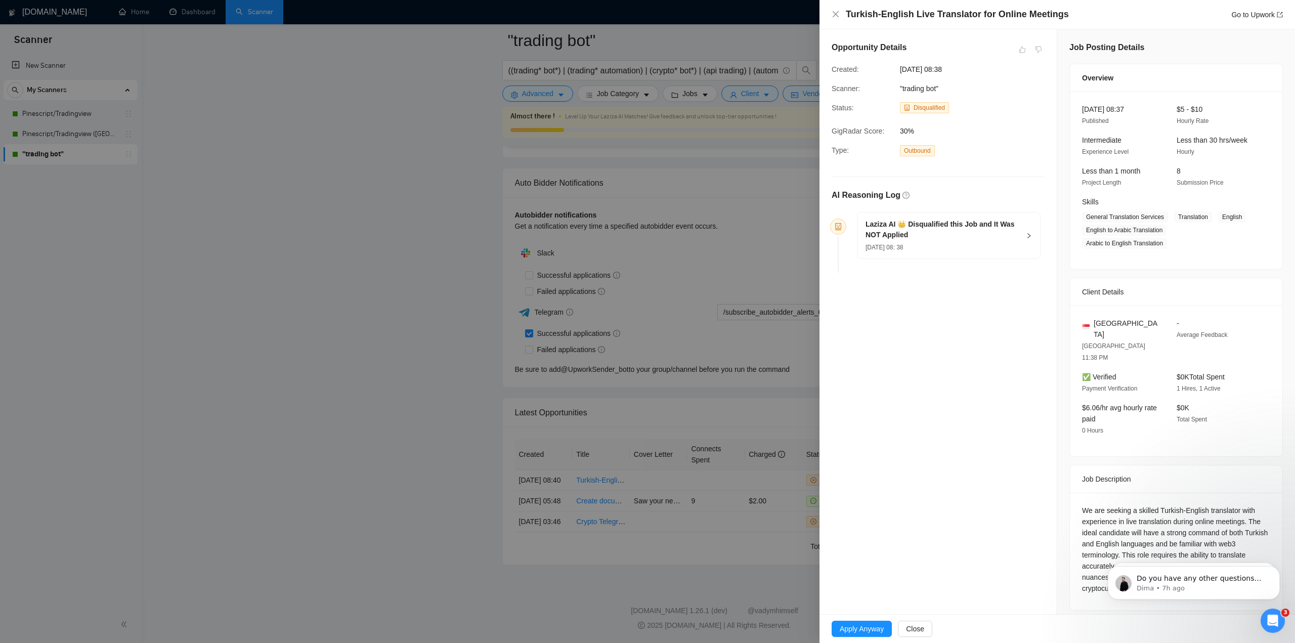
click at [1018, 242] on div "08 Oct, 2025 08: 38" at bounding box center [942, 246] width 154 height 11
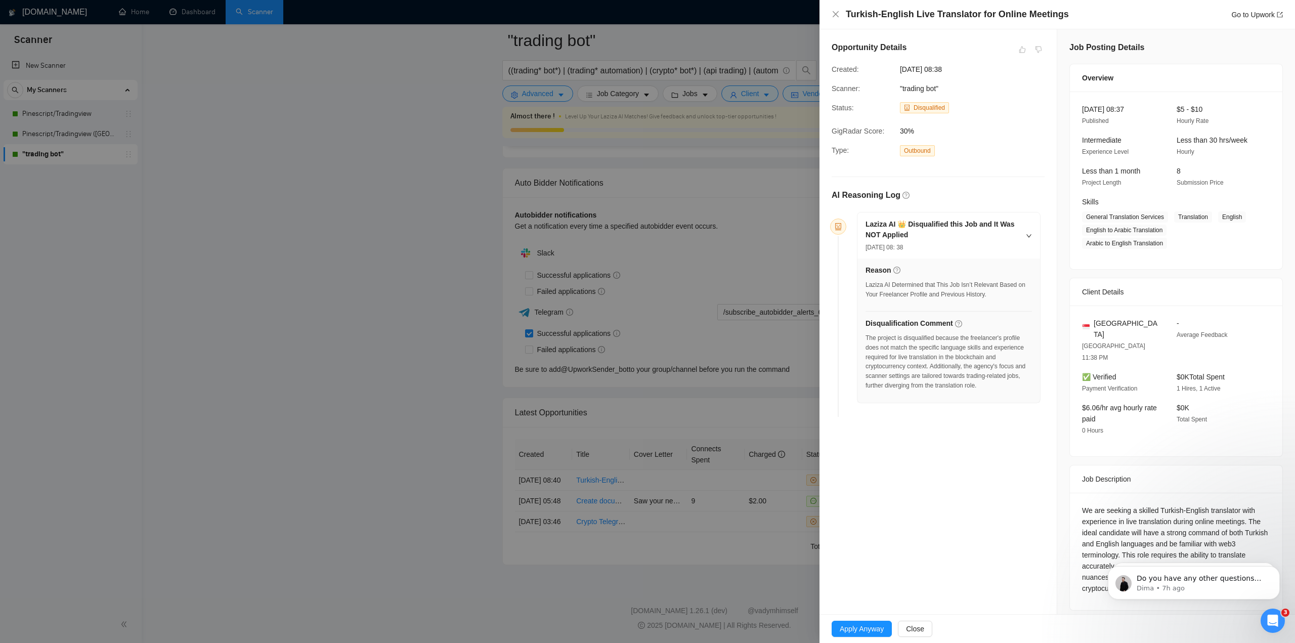
click at [736, 386] on div at bounding box center [647, 321] width 1295 height 643
